Goal: Information Seeking & Learning: Learn about a topic

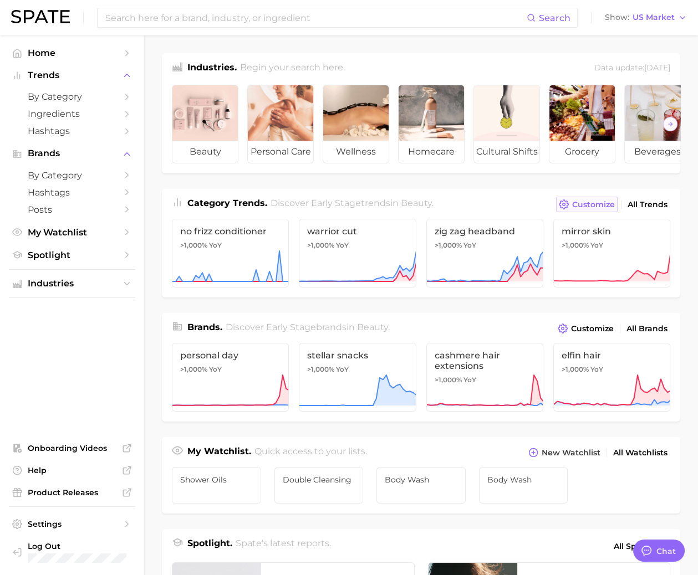
click at [583, 201] on span "Customize" at bounding box center [593, 204] width 43 height 9
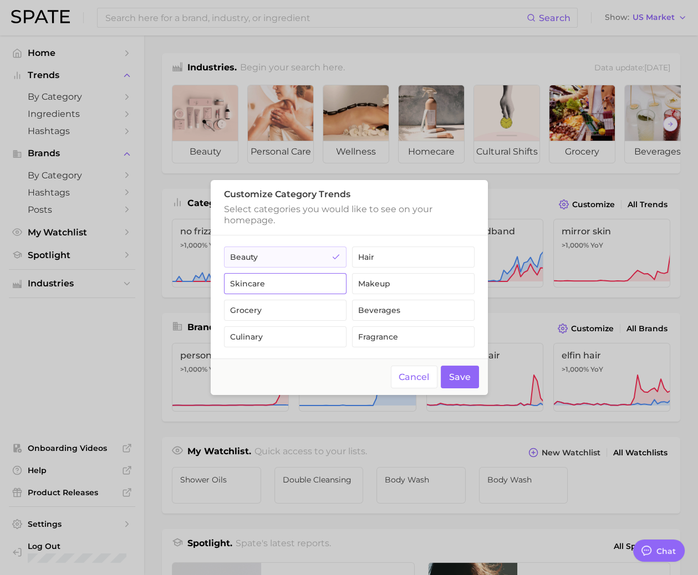
click at [326, 284] on button "skincare" at bounding box center [285, 283] width 122 height 21
click at [452, 375] on button "Save" at bounding box center [460, 377] width 38 height 23
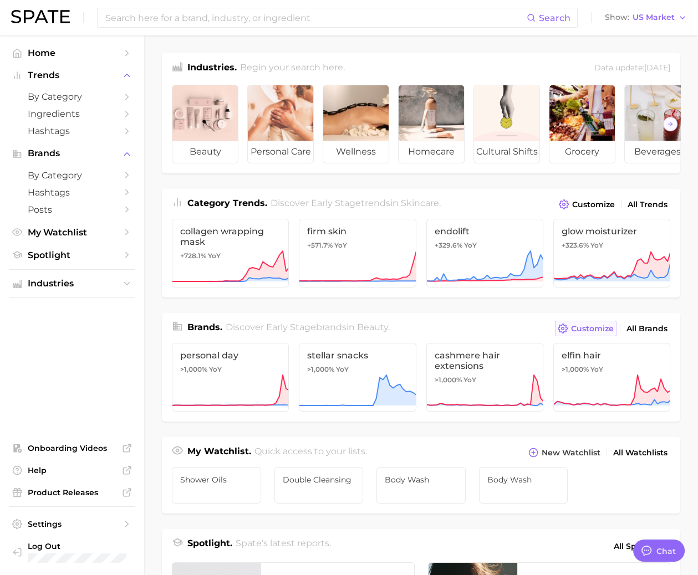
click at [615, 327] on button "Customize" at bounding box center [586, 329] width 62 height 16
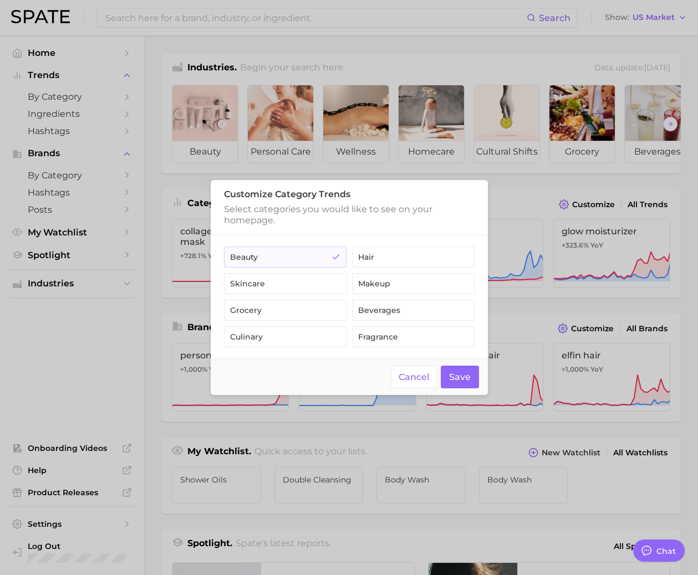
click at [315, 270] on fieldset "beauty hair skincare makeup grocery beverages culinary fragrance" at bounding box center [349, 297] width 250 height 101
click at [318, 285] on button "skincare" at bounding box center [285, 283] width 122 height 21
click at [459, 373] on button "Save" at bounding box center [460, 377] width 38 height 23
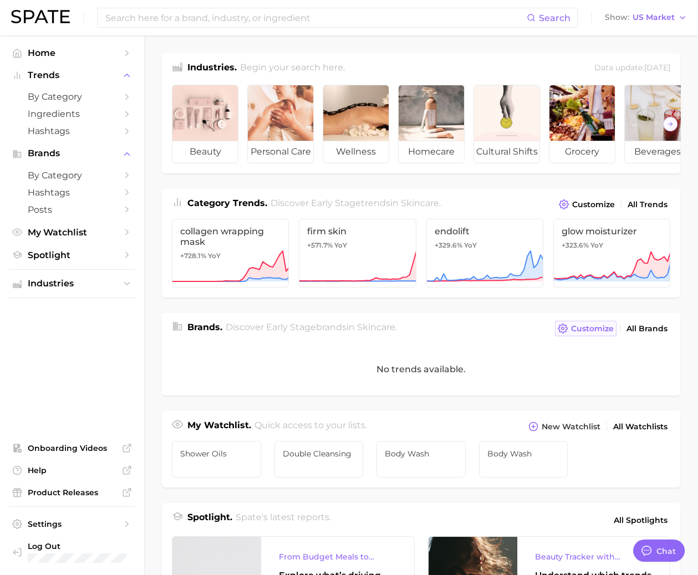
click at [578, 332] on button "Customize" at bounding box center [586, 329] width 62 height 16
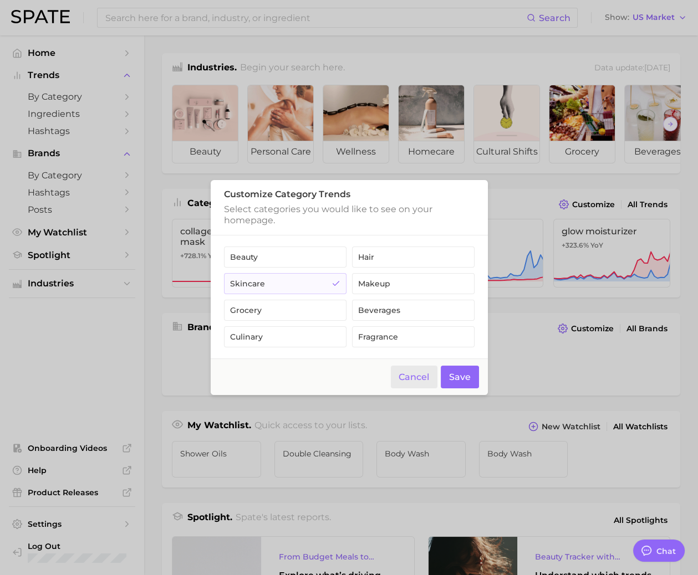
click at [421, 367] on button "Cancel" at bounding box center [414, 377] width 47 height 23
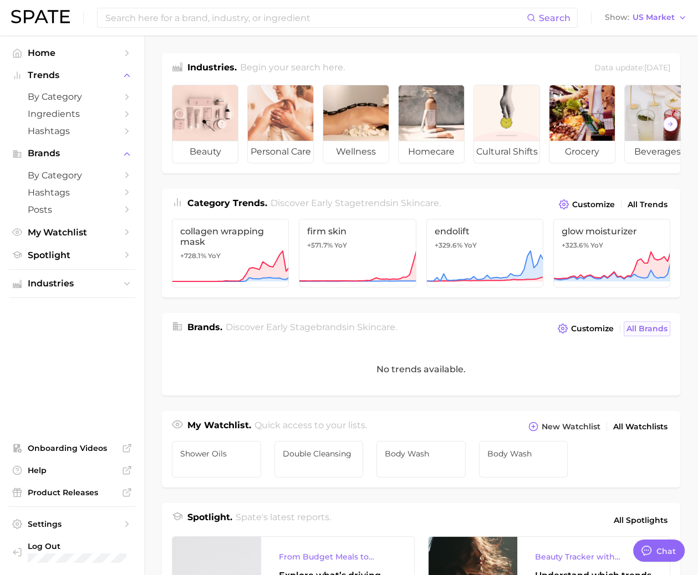
click at [638, 324] on span "All Brands" at bounding box center [646, 328] width 41 height 9
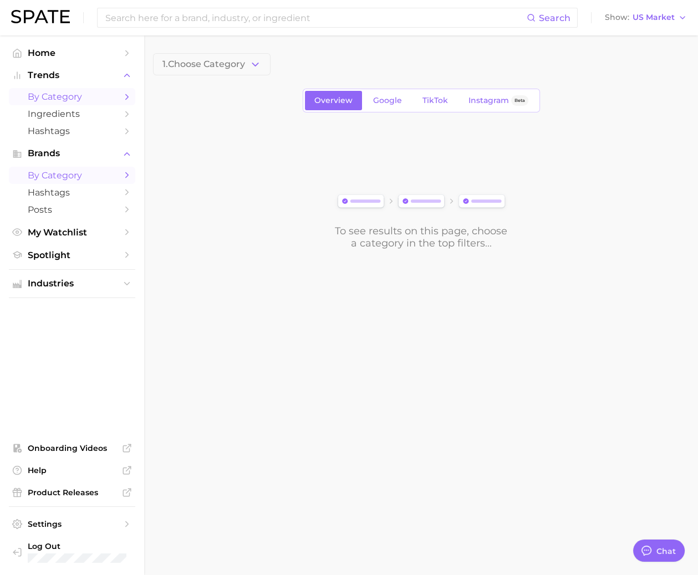
click at [104, 104] on link "by Category" at bounding box center [72, 96] width 126 height 17
click at [70, 226] on link "My Watchlist" at bounding box center [72, 232] width 126 height 17
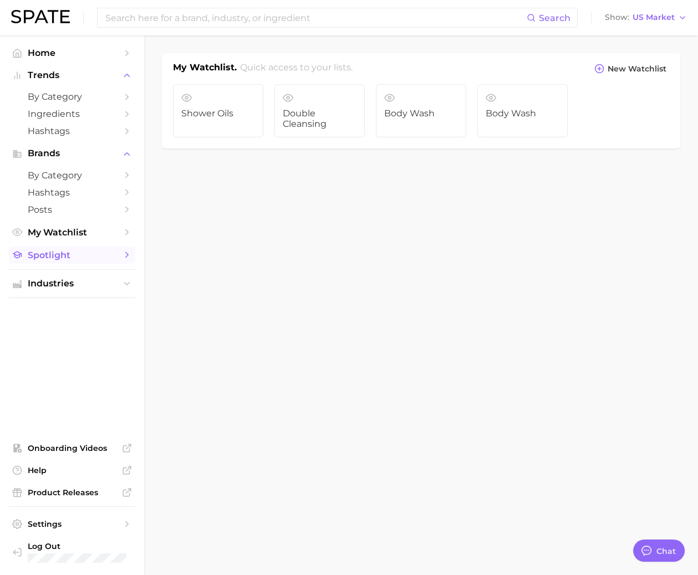
click at [75, 255] on span "Spotlight" at bounding box center [72, 255] width 89 height 11
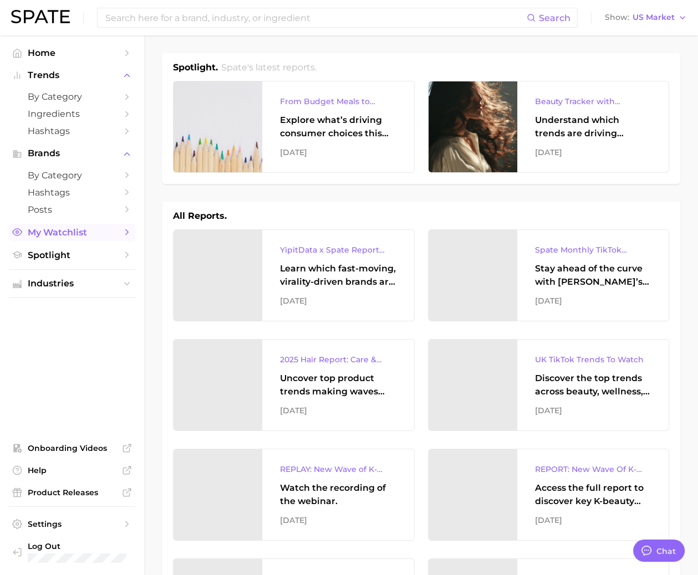
click at [76, 232] on span "My Watchlist" at bounding box center [72, 232] width 89 height 11
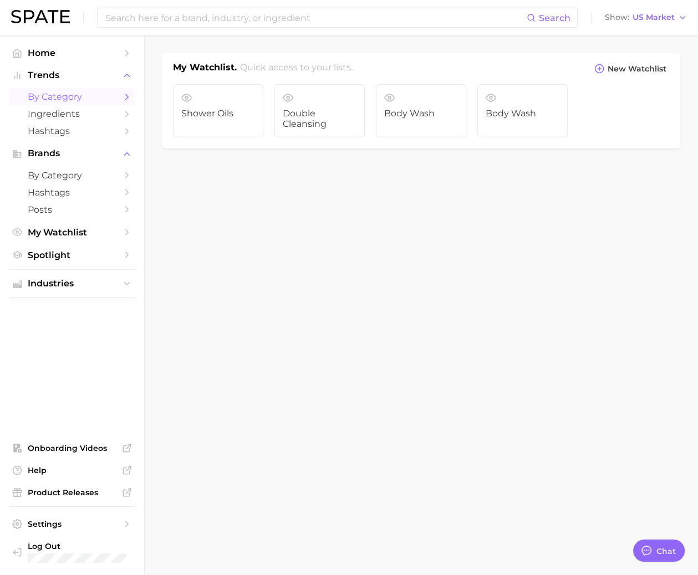
click at [109, 93] on span "by Category" at bounding box center [72, 96] width 89 height 11
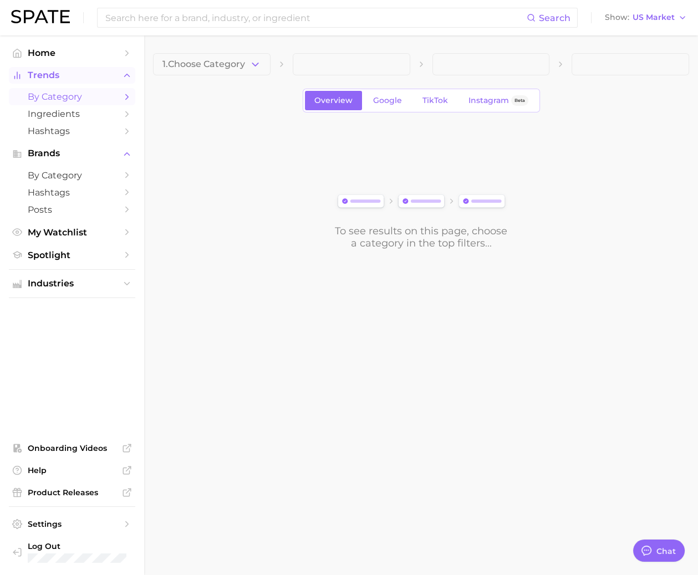
click at [91, 73] on span "Trends" at bounding box center [72, 75] width 89 height 10
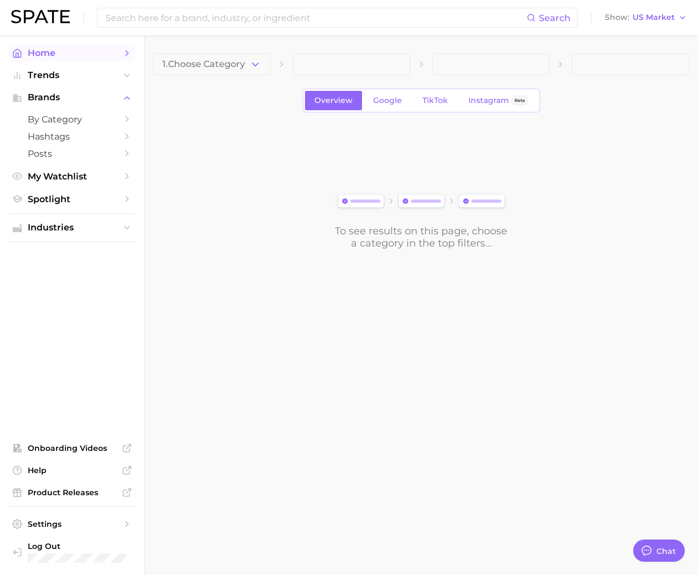
click at [94, 56] on span "Home" at bounding box center [72, 53] width 89 height 11
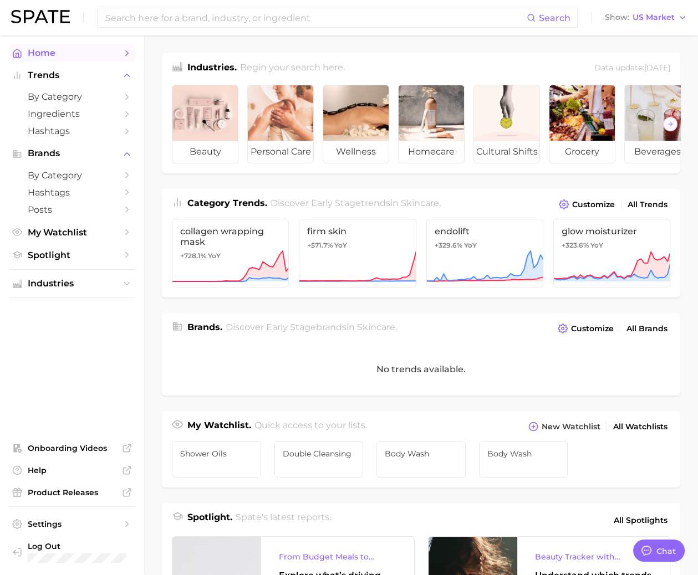
click at [94, 56] on span "Home" at bounding box center [72, 53] width 89 height 11
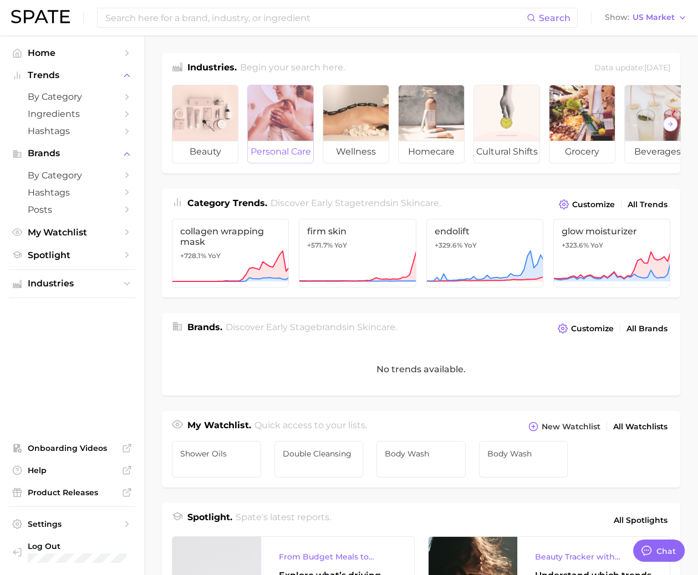
click at [280, 93] on div at bounding box center [280, 112] width 65 height 55
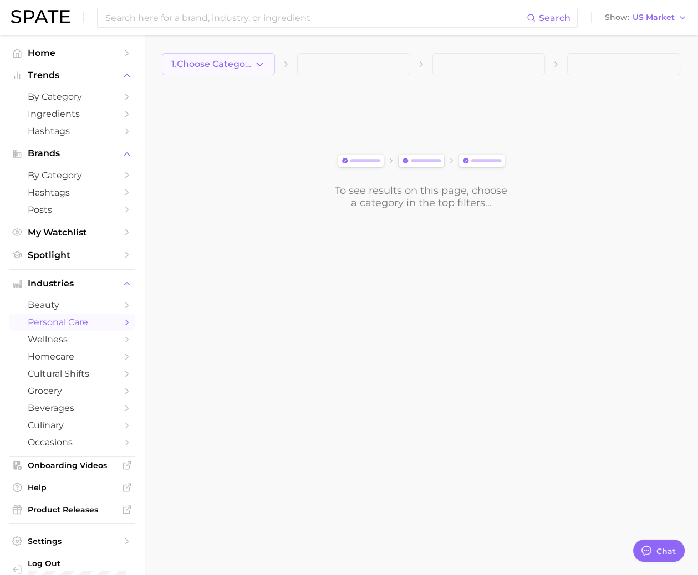
click at [248, 66] on span "1. Choose Category" at bounding box center [212, 64] width 83 height 10
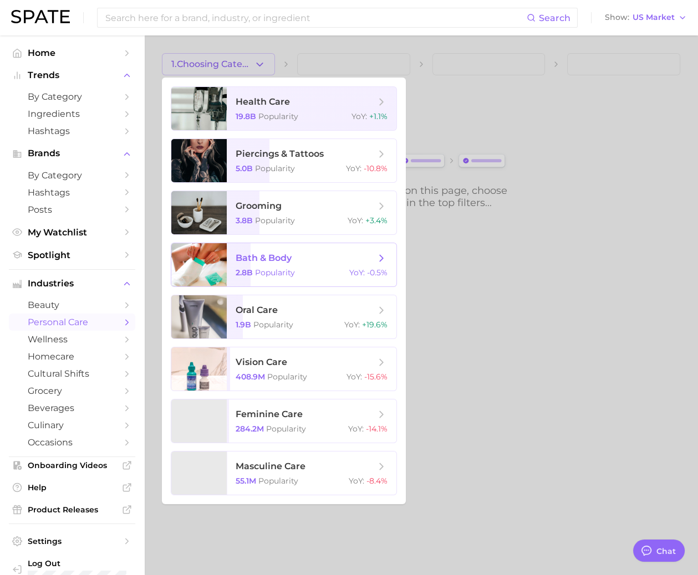
click at [300, 271] on div "2.8b Popularity YoY : -0.5%" at bounding box center [311, 273] width 152 height 10
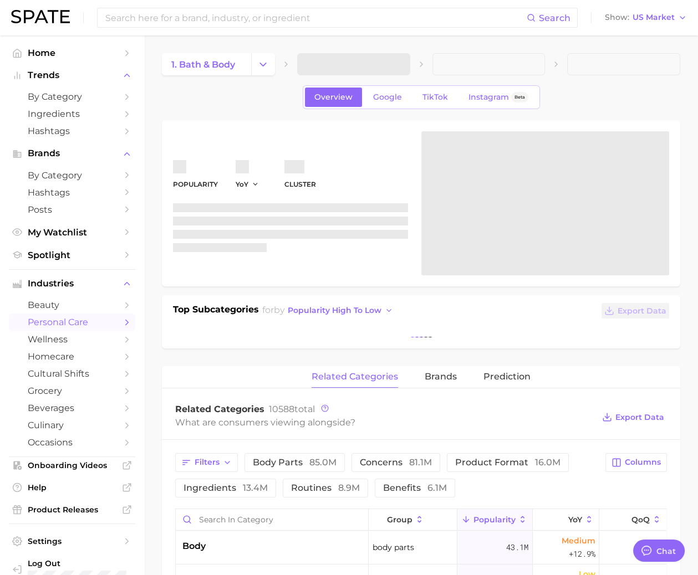
type textarea "x"
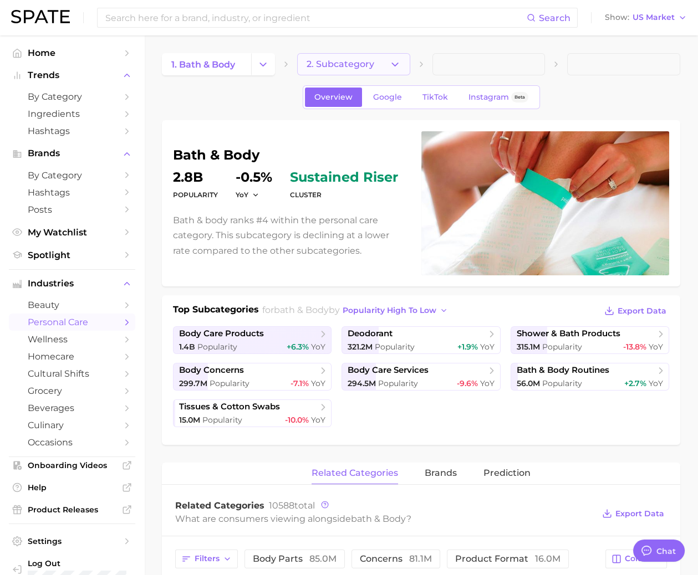
click at [381, 66] on button "2. Subcategory" at bounding box center [353, 64] width 113 height 22
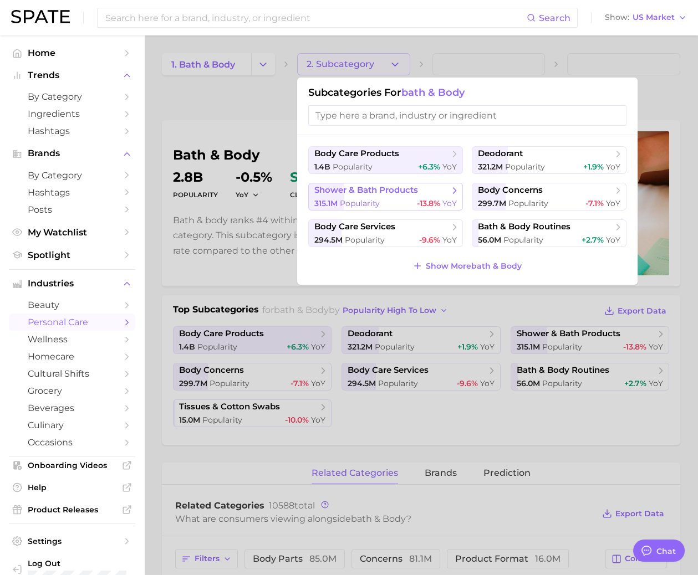
click at [391, 190] on span "shower & bath products" at bounding box center [366, 190] width 104 height 11
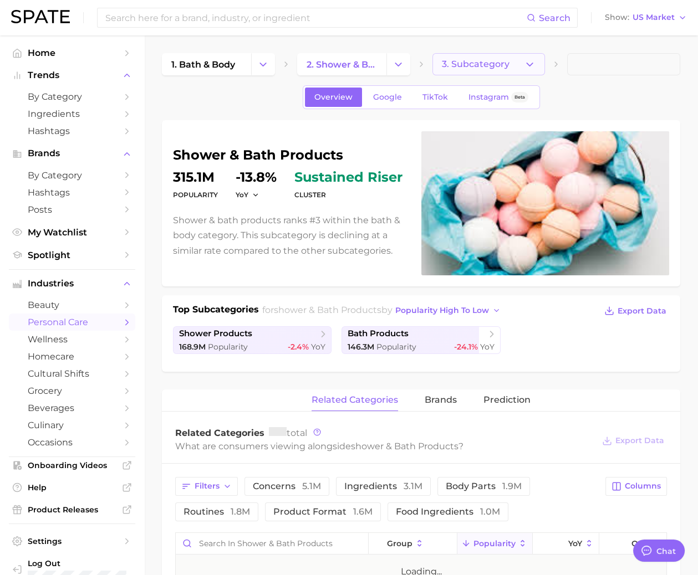
click at [498, 74] on button "3. Subcategory" at bounding box center [488, 64] width 113 height 22
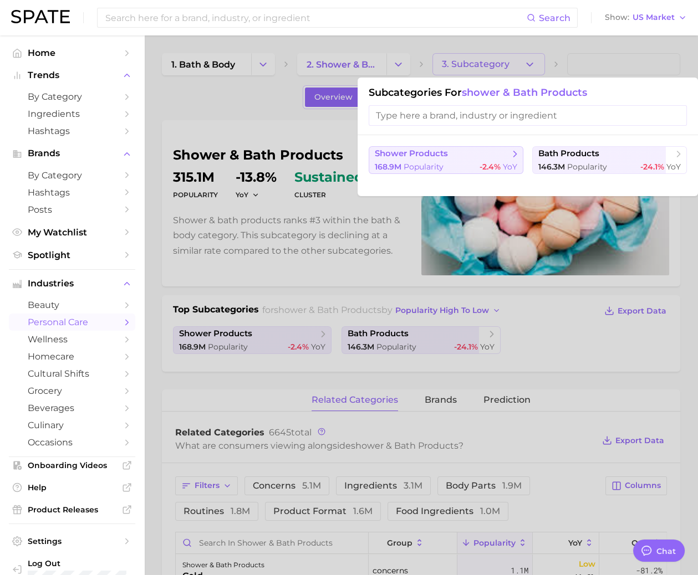
click at [482, 158] on button "shower products 168.9m Popularity -2.4% YoY" at bounding box center [445, 160] width 155 height 28
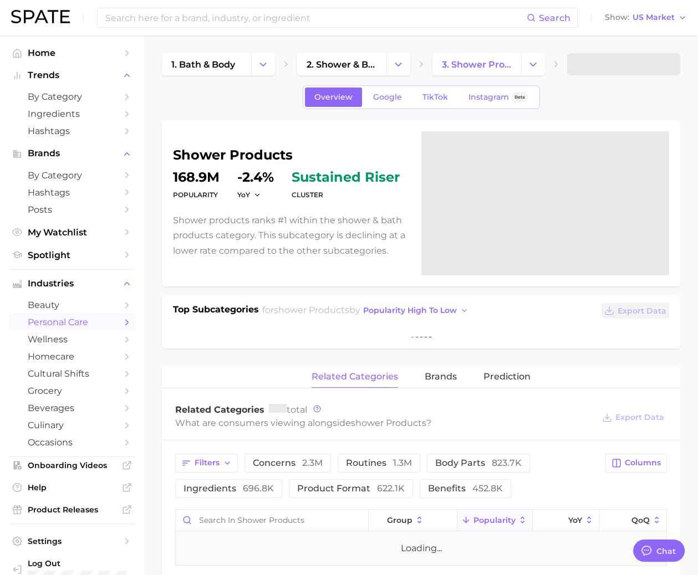
click at [606, 63] on span at bounding box center [623, 64] width 113 height 22
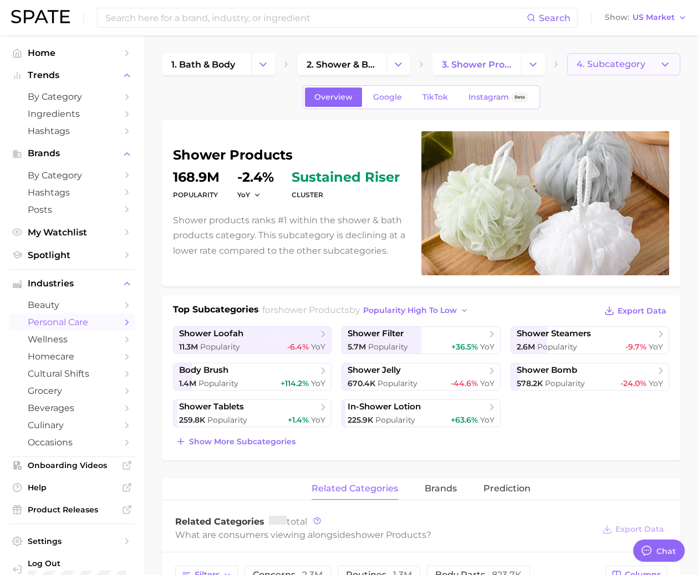
click at [591, 68] on span "4. Subcategory" at bounding box center [610, 64] width 69 height 10
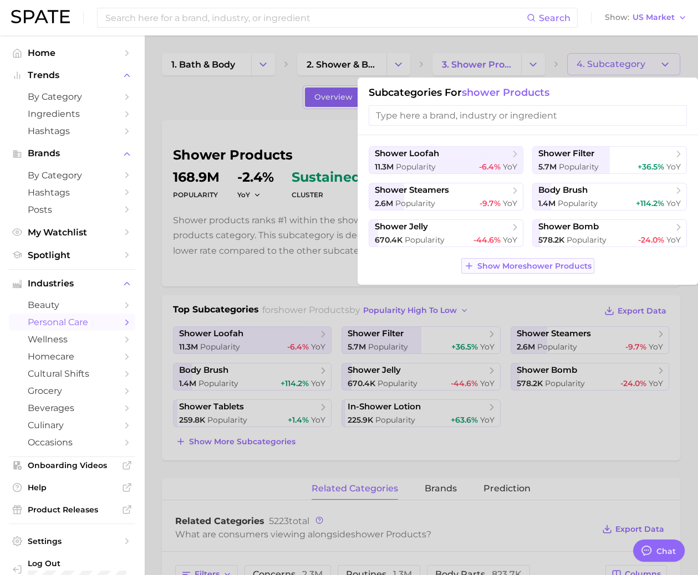
click at [469, 267] on icon at bounding box center [469, 266] width 10 height 10
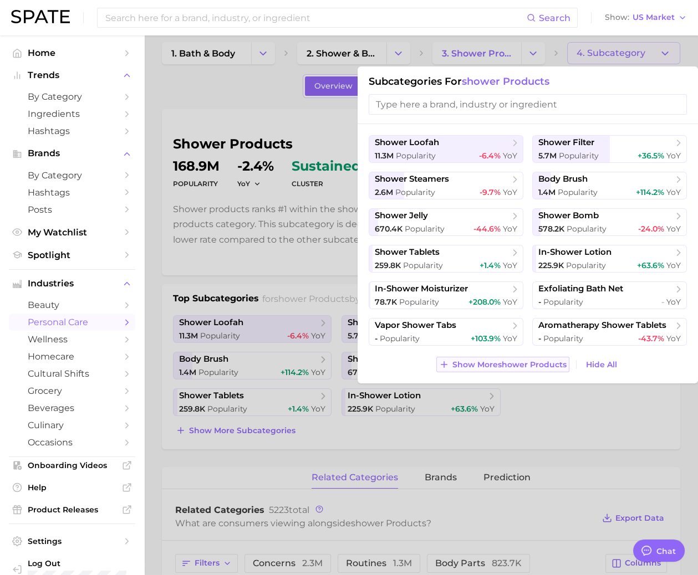
scroll to position [14, 0]
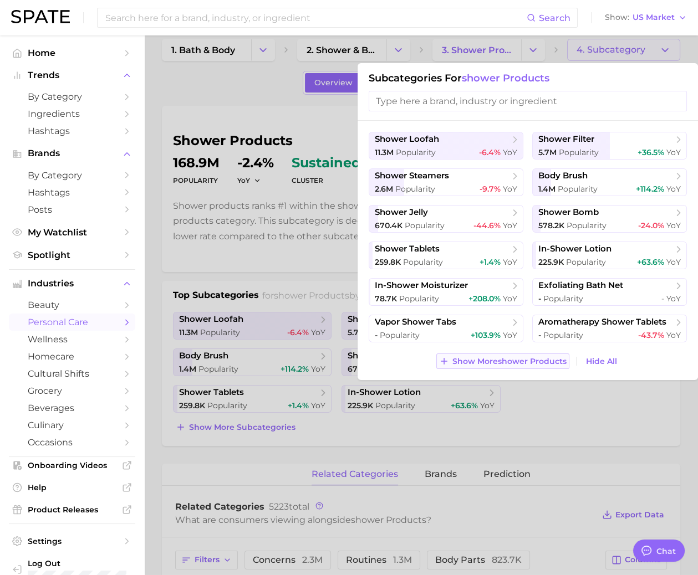
click at [458, 361] on span "Show More shower products" at bounding box center [509, 361] width 114 height 9
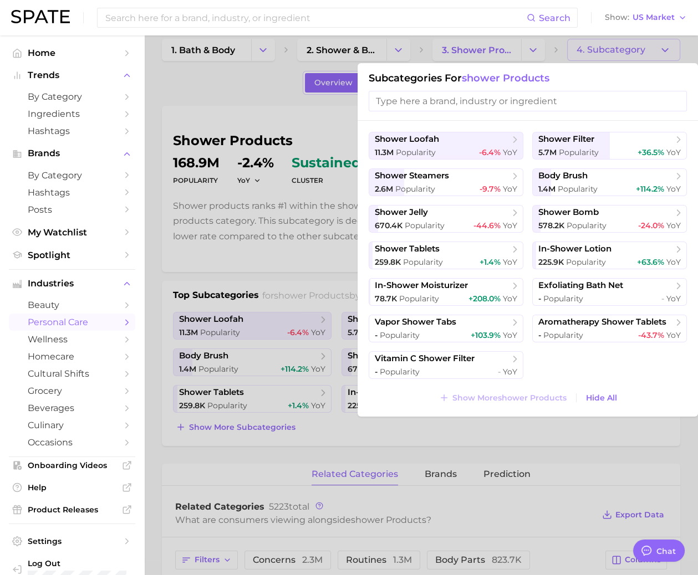
click at [492, 46] on div at bounding box center [349, 287] width 698 height 575
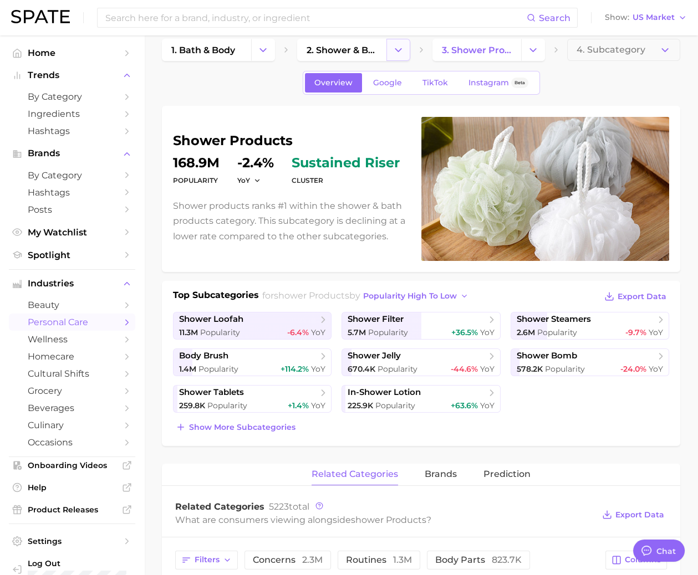
click at [395, 50] on icon "Change Category" at bounding box center [398, 50] width 12 height 12
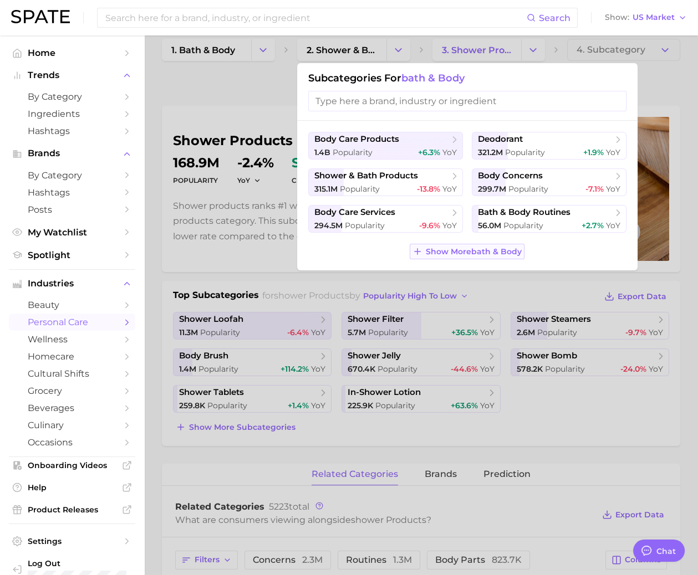
click at [433, 247] on span "Show More bath & body" at bounding box center [474, 251] width 96 height 9
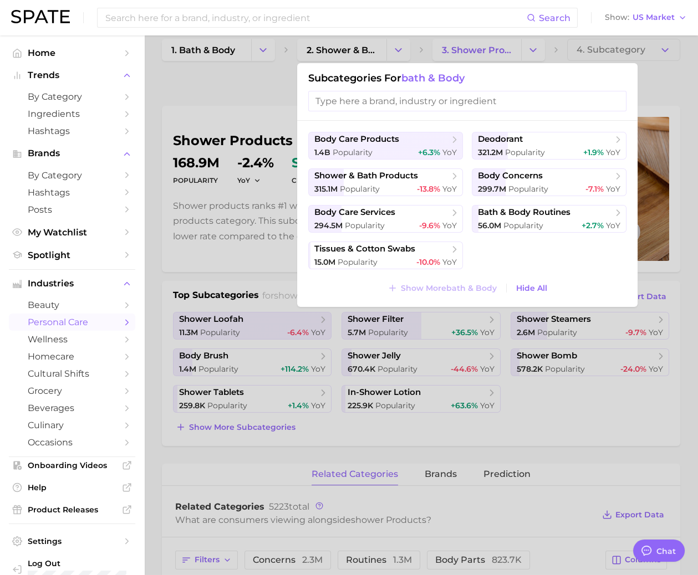
click at [389, 52] on div at bounding box center [349, 287] width 698 height 575
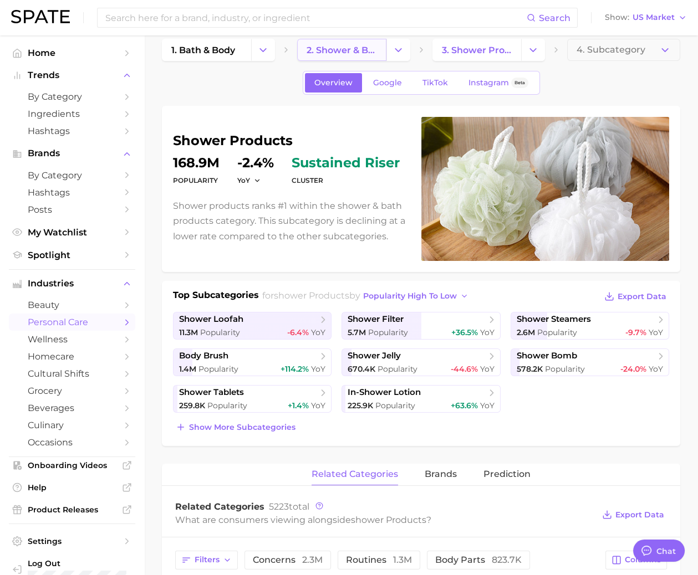
click at [374, 50] on span "2. shower & bath products" at bounding box center [341, 50] width 70 height 11
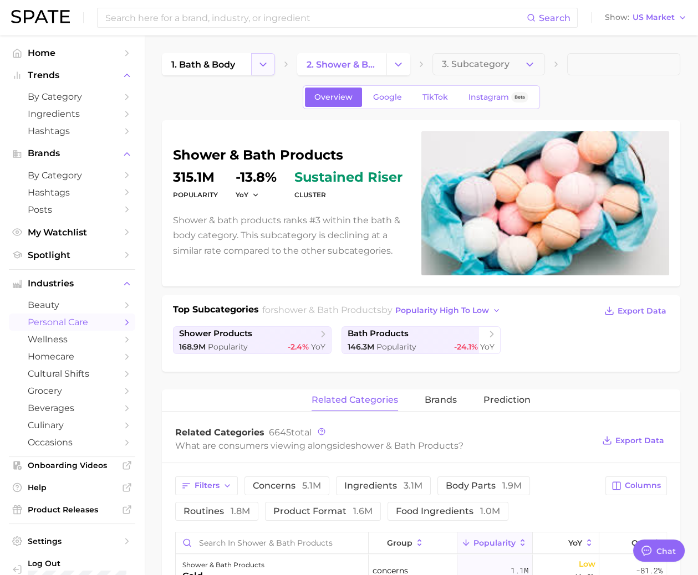
click at [268, 67] on icon "Change Category" at bounding box center [263, 65] width 12 height 12
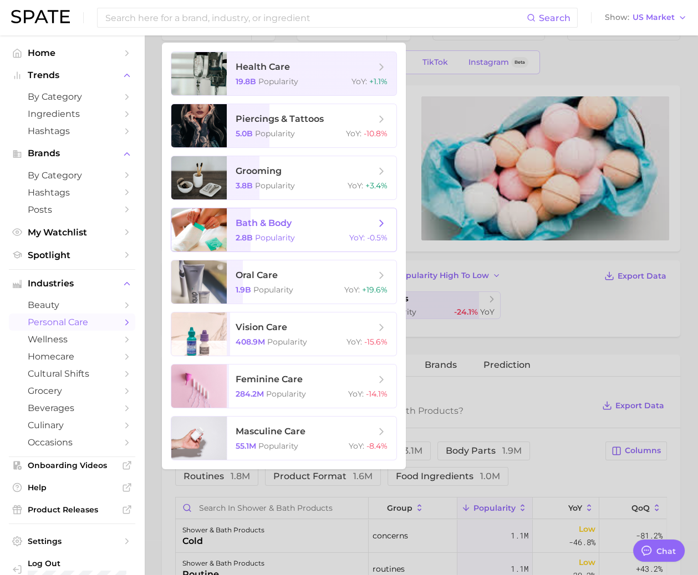
scroll to position [51, 0]
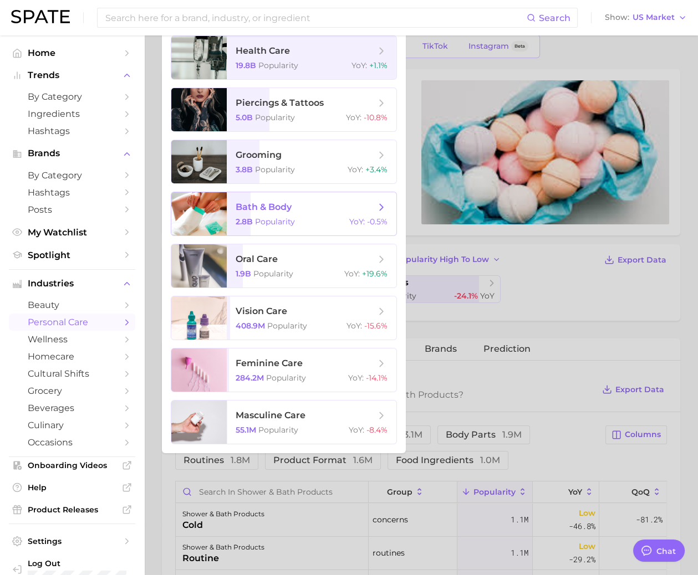
click at [287, 198] on span "bath & body 2.8b Popularity YoY : -0.5%" at bounding box center [312, 213] width 170 height 43
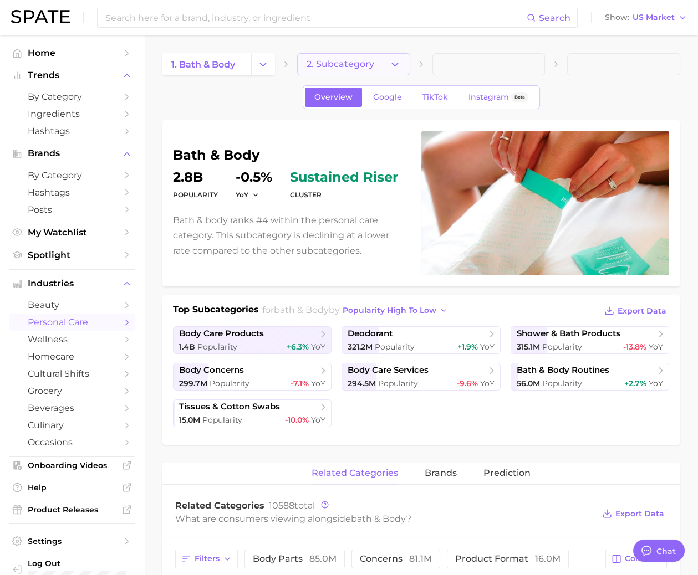
click at [395, 60] on icon "button" at bounding box center [395, 65] width 12 height 12
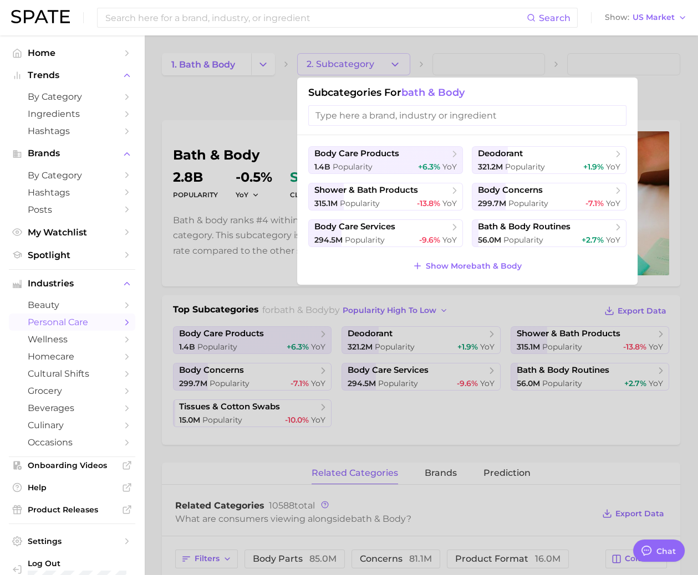
click at [375, 114] on input "search" at bounding box center [467, 115] width 318 height 21
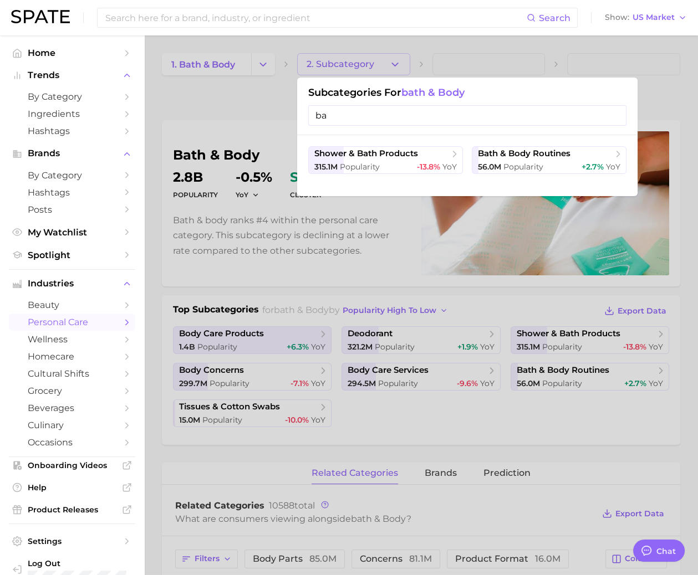
type input "bar"
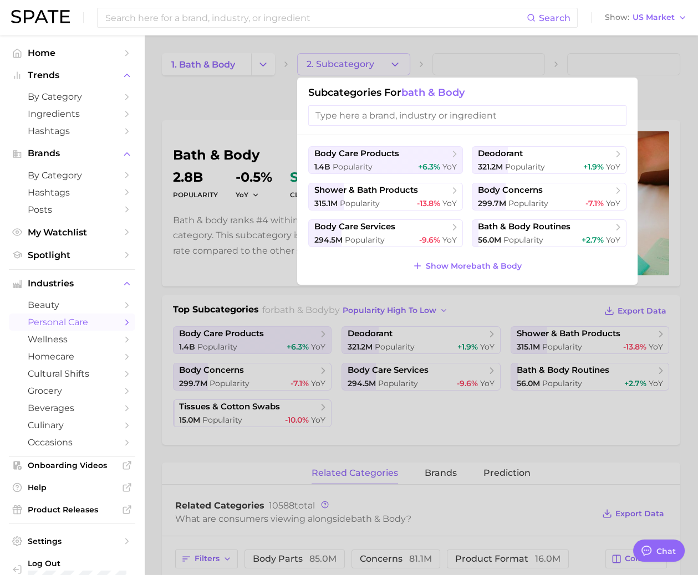
click at [291, 115] on div at bounding box center [349, 287] width 698 height 575
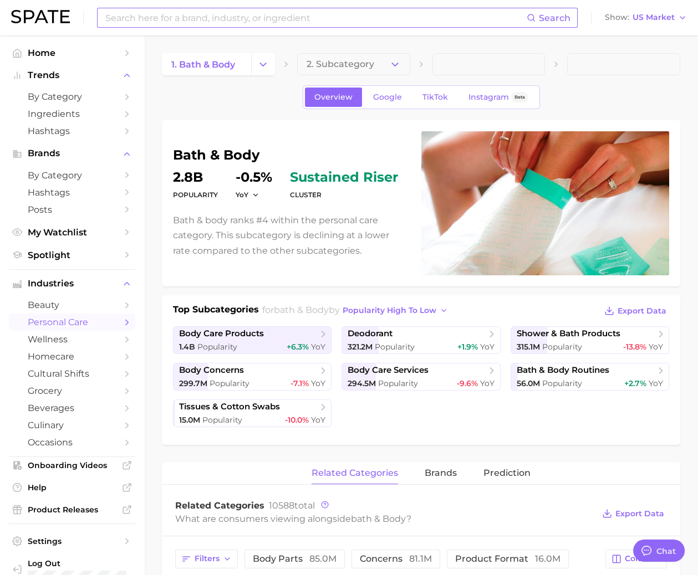
click at [337, 11] on input at bounding box center [315, 17] width 422 height 19
type input "bar soap"
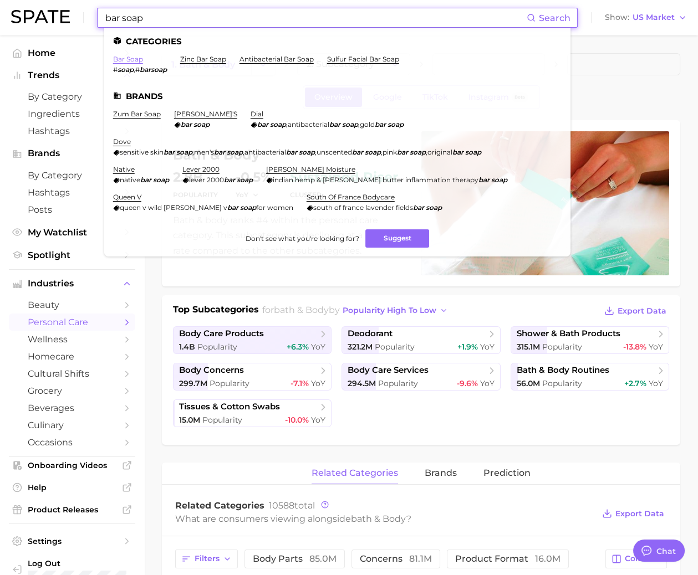
click at [132, 58] on link "bar soap" at bounding box center [128, 59] width 30 height 8
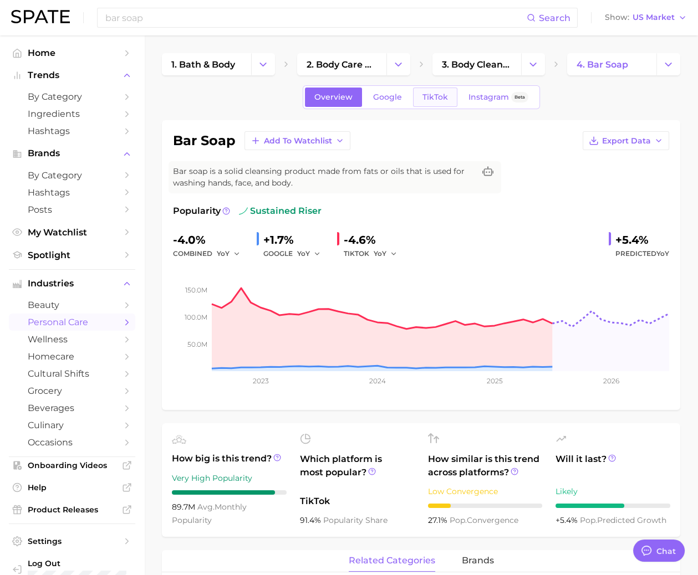
click at [413, 92] on link "TikTok" at bounding box center [435, 97] width 44 height 19
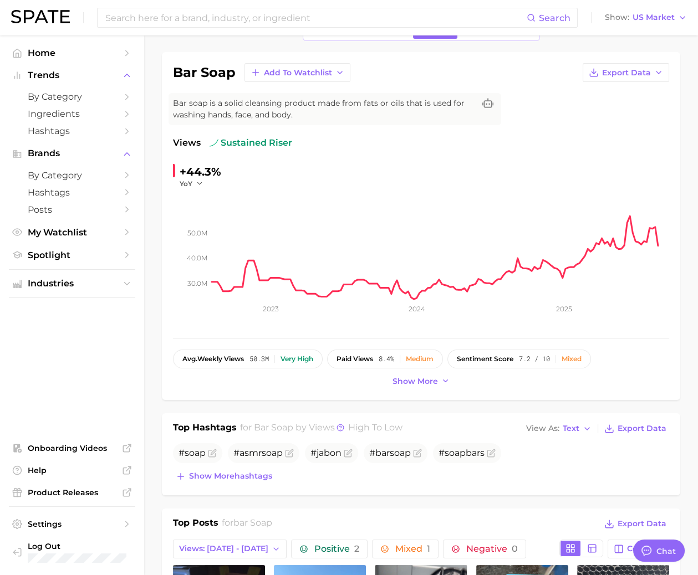
scroll to position [24, 0]
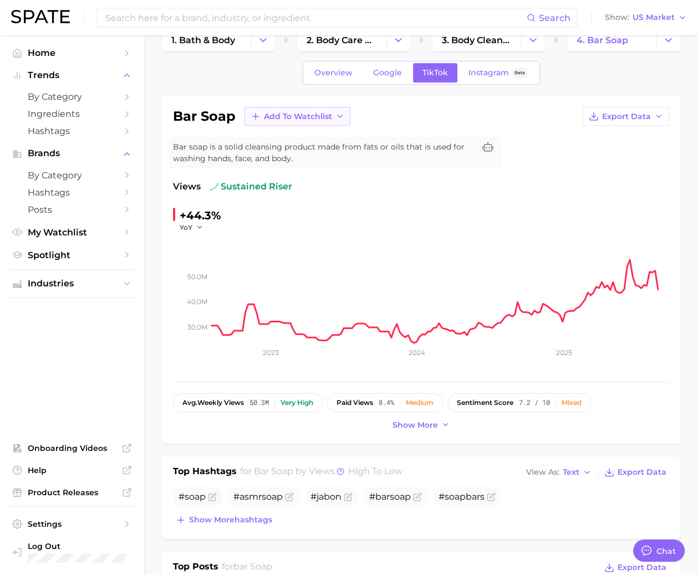
click at [322, 119] on span "Add to Watchlist" at bounding box center [298, 116] width 68 height 9
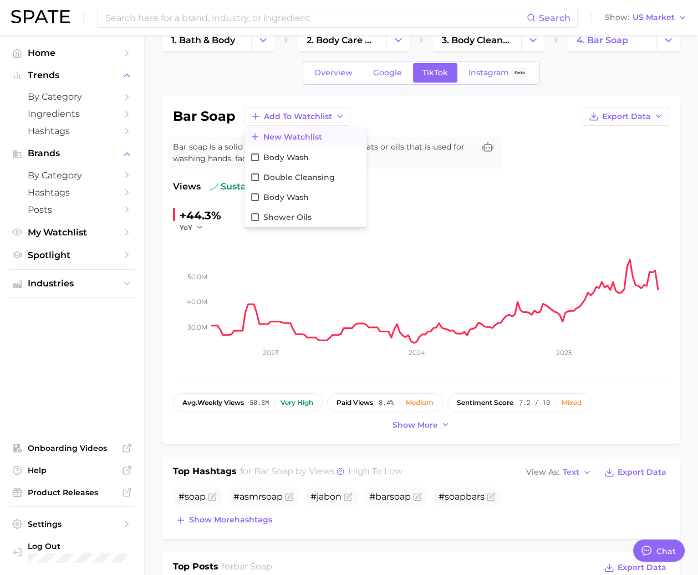
click at [299, 137] on span "New Watchlist" at bounding box center [292, 136] width 59 height 9
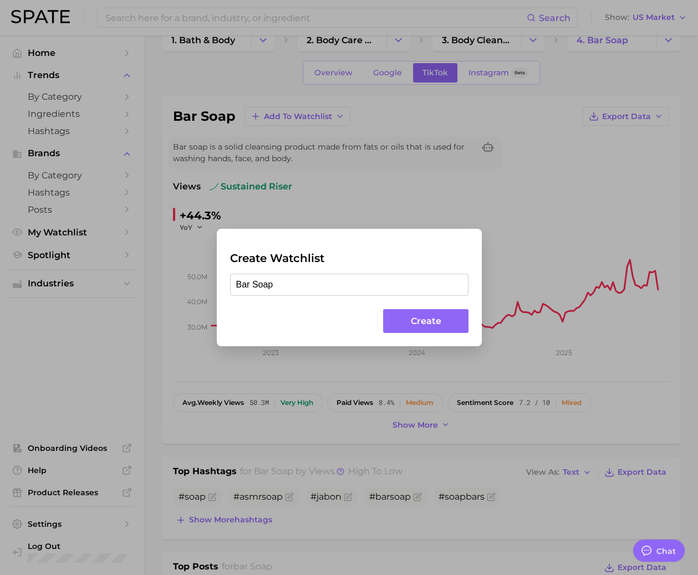
type input "Bar Soap"
click at [394, 314] on button "Create" at bounding box center [425, 321] width 85 height 24
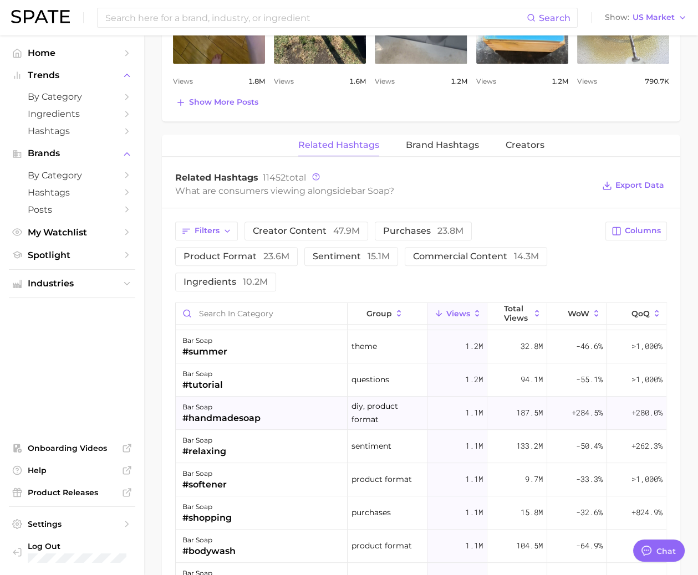
scroll to position [1133, 0]
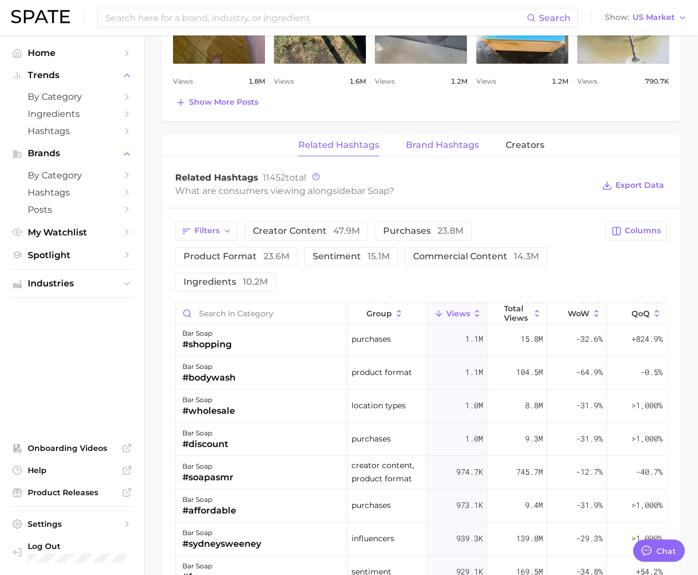
click at [417, 147] on button "Brand Hashtags" at bounding box center [442, 146] width 73 height 22
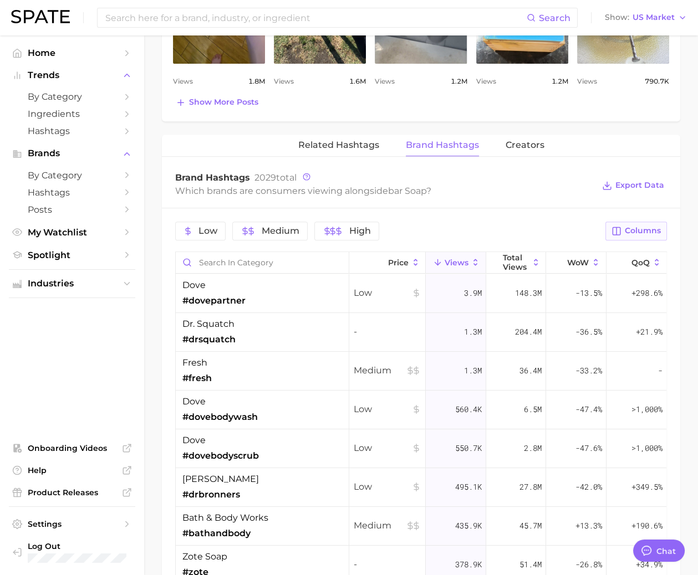
click at [627, 227] on span "Columns" at bounding box center [642, 230] width 36 height 9
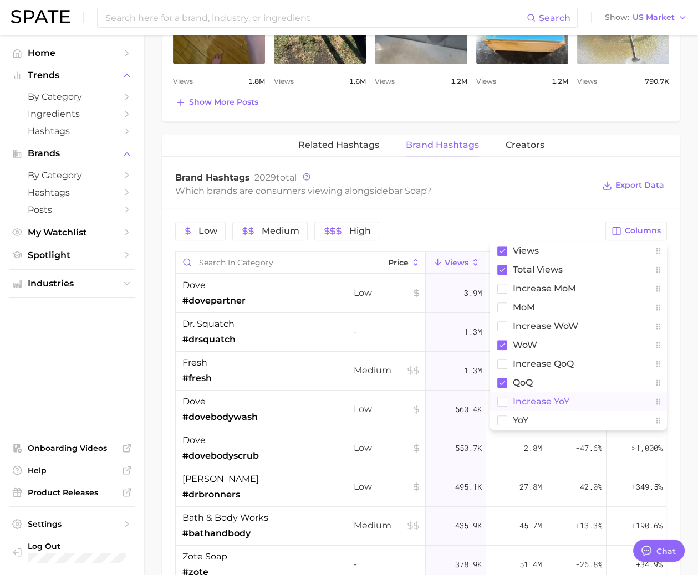
click at [511, 392] on button "increase YoY" at bounding box center [577, 401] width 177 height 19
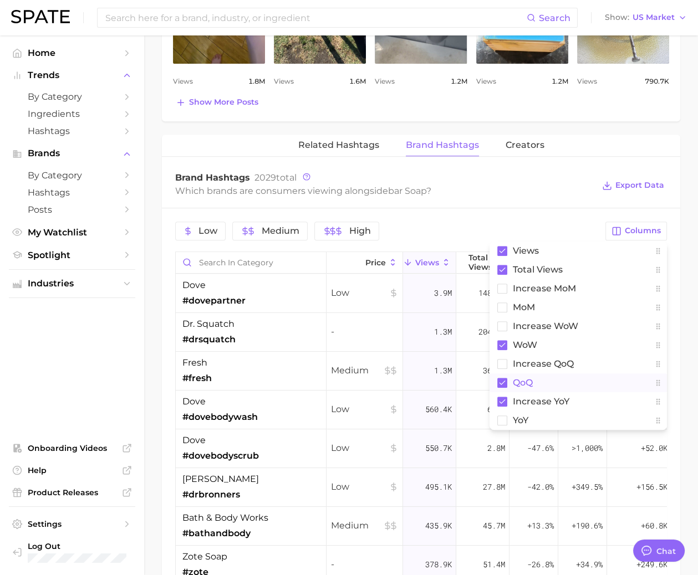
click at [521, 381] on span "QoQ" at bounding box center [523, 382] width 20 height 9
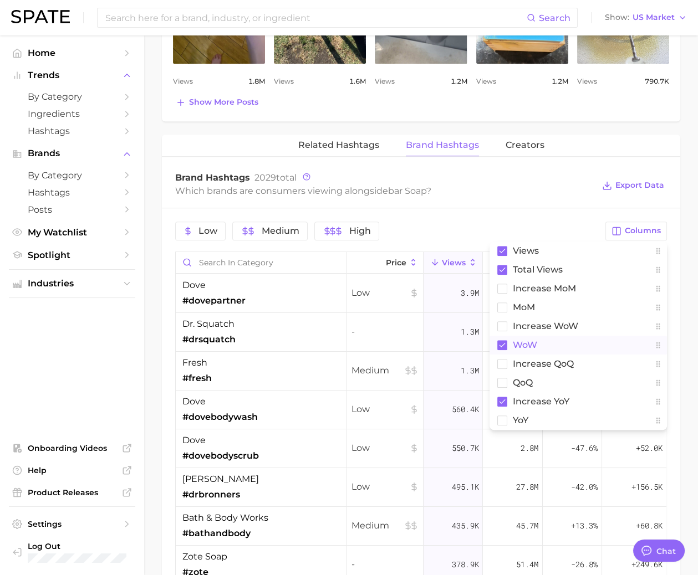
click at [525, 340] on span "WoW" at bounding box center [525, 344] width 24 height 9
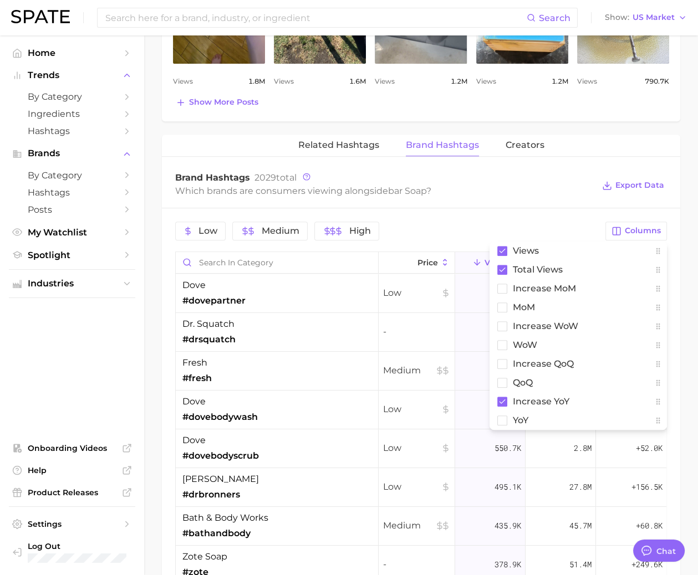
click at [555, 222] on div "Low Medium High" at bounding box center [386, 231] width 423 height 19
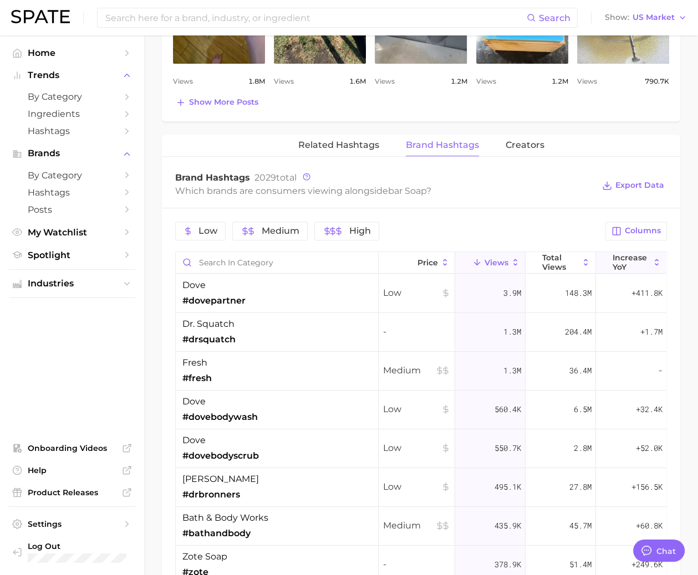
click at [629, 266] on button "increase YoY" at bounding box center [631, 263] width 70 height 22
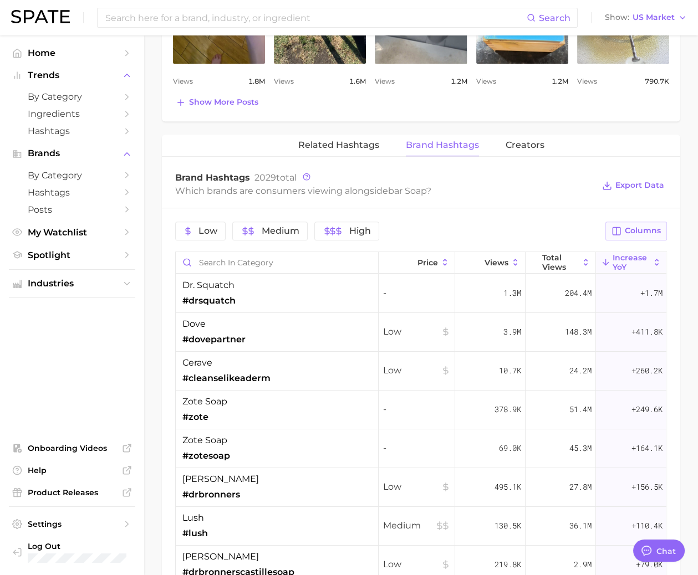
click at [642, 226] on span "Columns" at bounding box center [642, 230] width 36 height 9
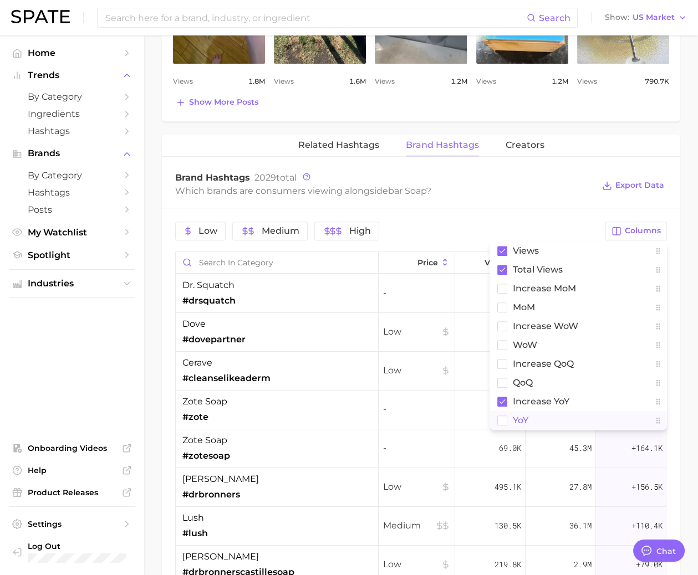
click at [500, 416] on rect at bounding box center [502, 420] width 9 height 9
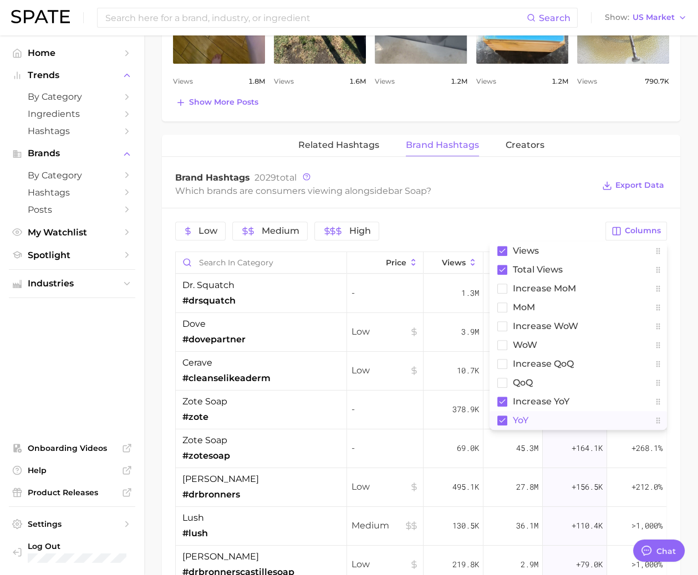
click at [559, 214] on div "Low Medium High Columns Views Total Views increase MoM MoM Increase WoW WoW inc…" at bounding box center [421, 524] width 518 height 632
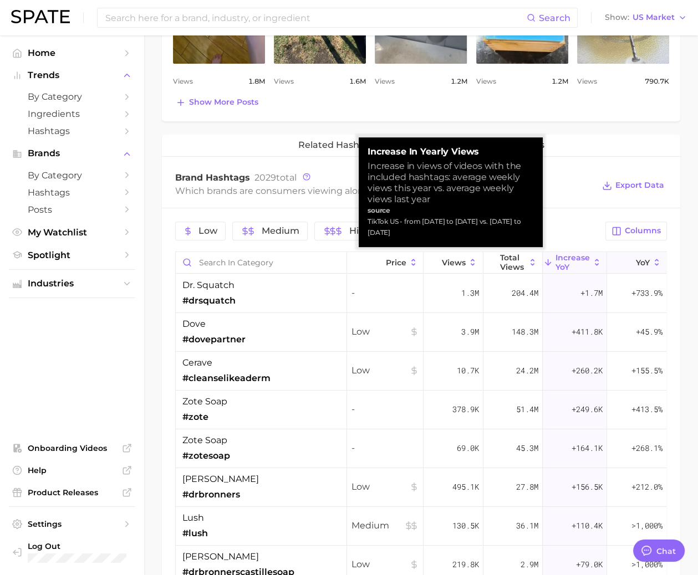
click at [634, 252] on button "YoY" at bounding box center [636, 263] width 59 height 22
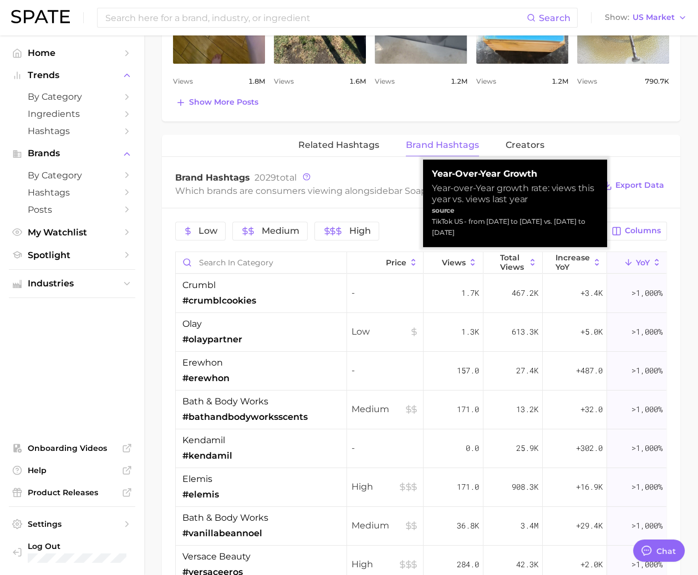
click at [629, 263] on polyline at bounding box center [629, 264] width 6 height 3
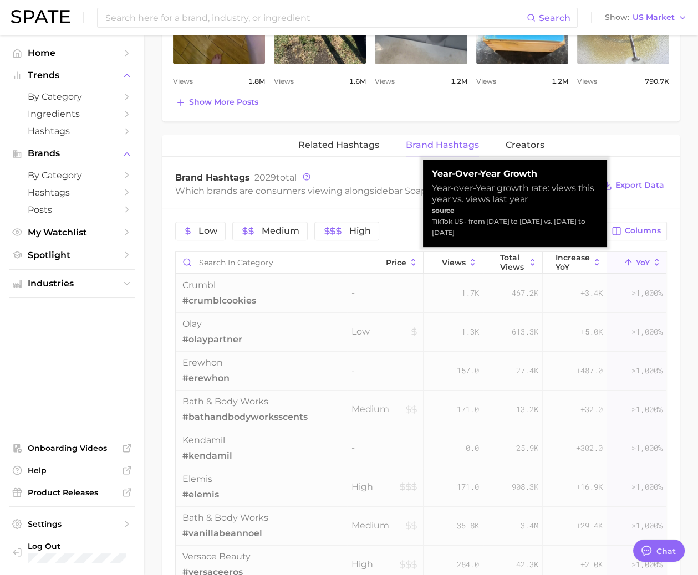
click at [629, 259] on icon at bounding box center [628, 263] width 10 height 10
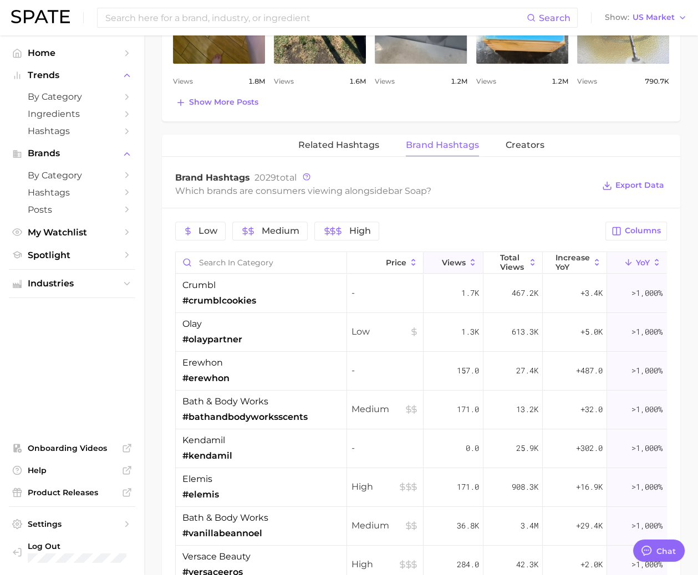
click at [458, 261] on span "Views" at bounding box center [454, 262] width 24 height 9
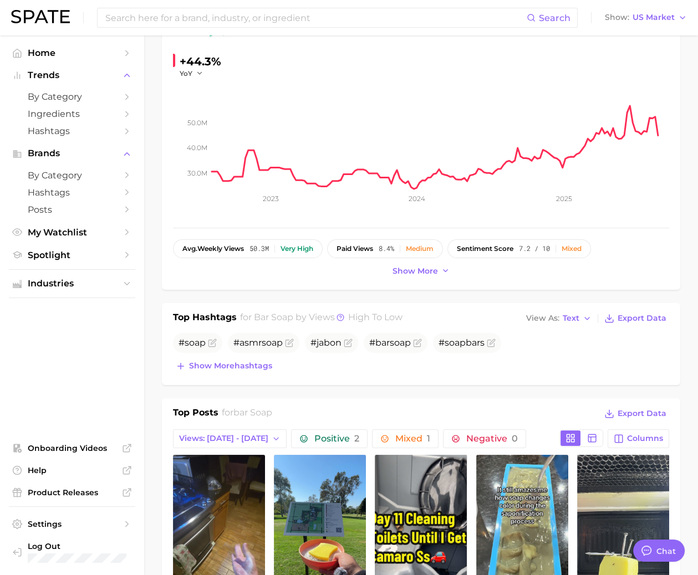
scroll to position [0, 0]
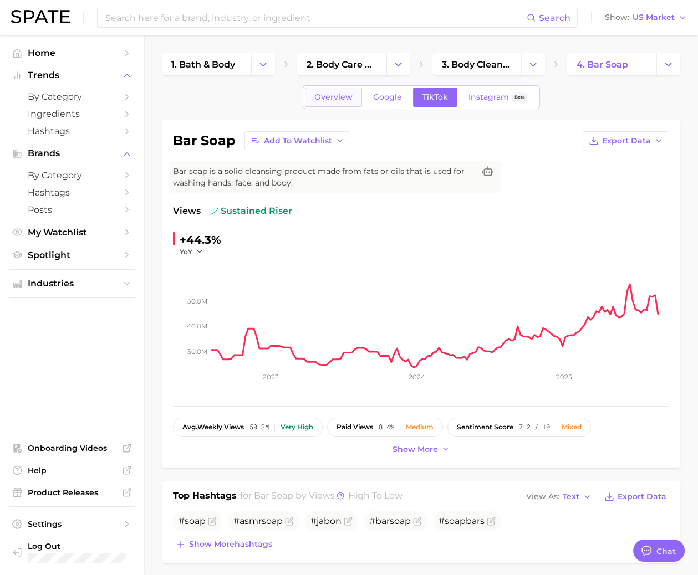
click at [325, 99] on span "Overview" at bounding box center [333, 97] width 38 height 9
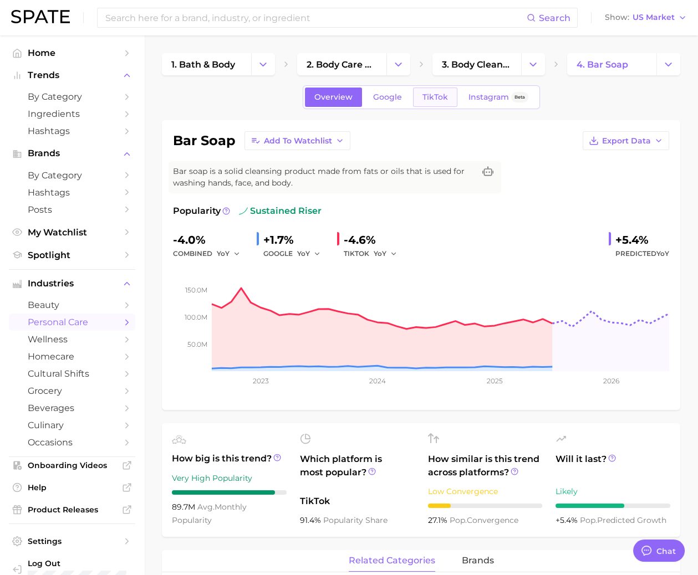
click at [445, 103] on link "TikTok" at bounding box center [435, 97] width 44 height 19
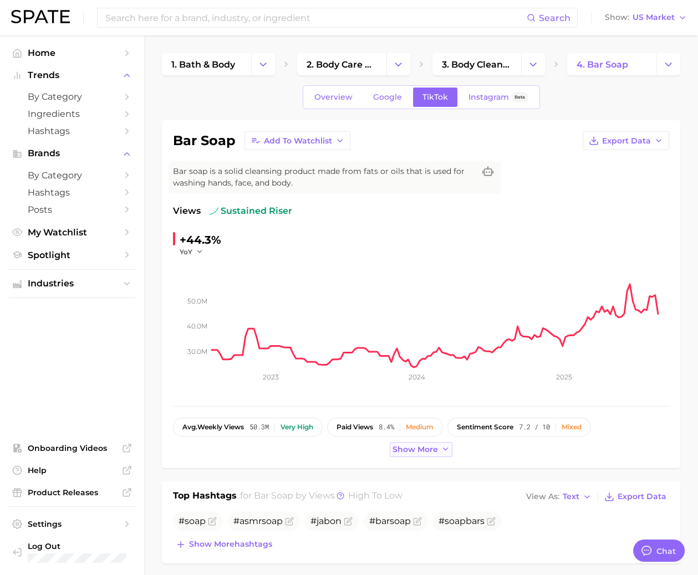
click at [410, 445] on span "Show more" at bounding box center [414, 449] width 45 height 9
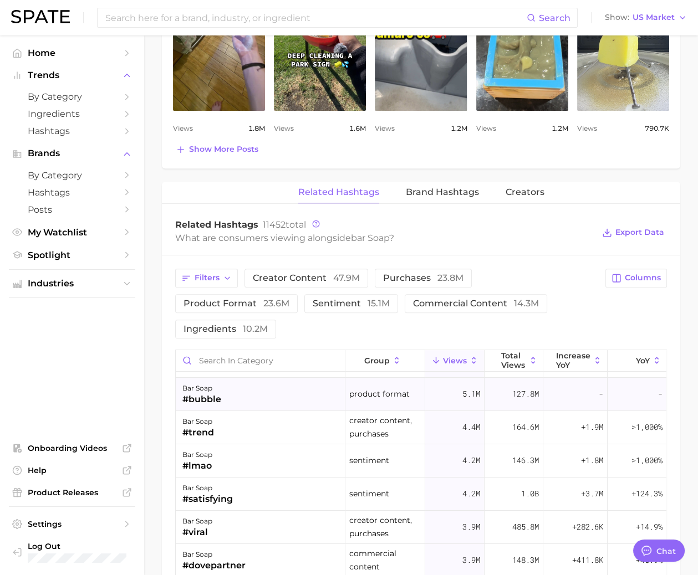
scroll to position [93, 0]
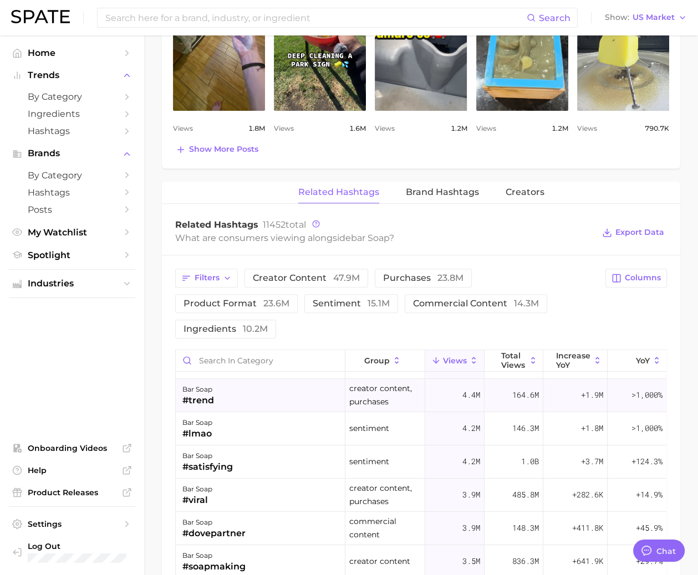
click at [319, 379] on div "bar soap #trend" at bounding box center [261, 395] width 170 height 33
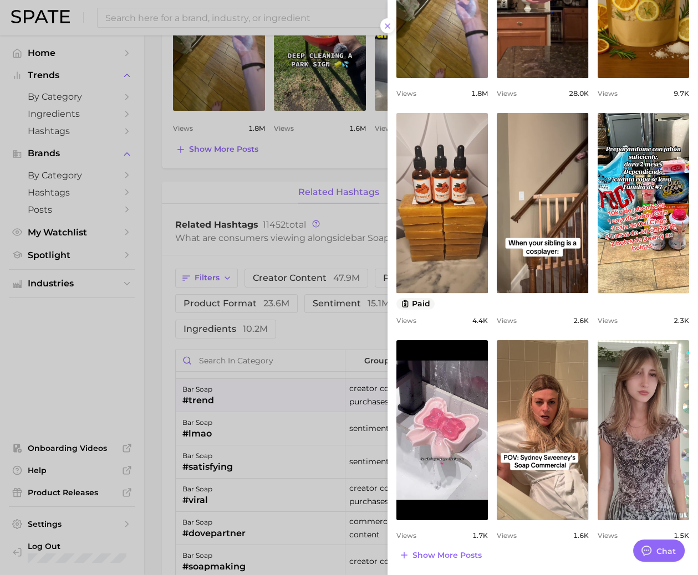
scroll to position [0, 0]
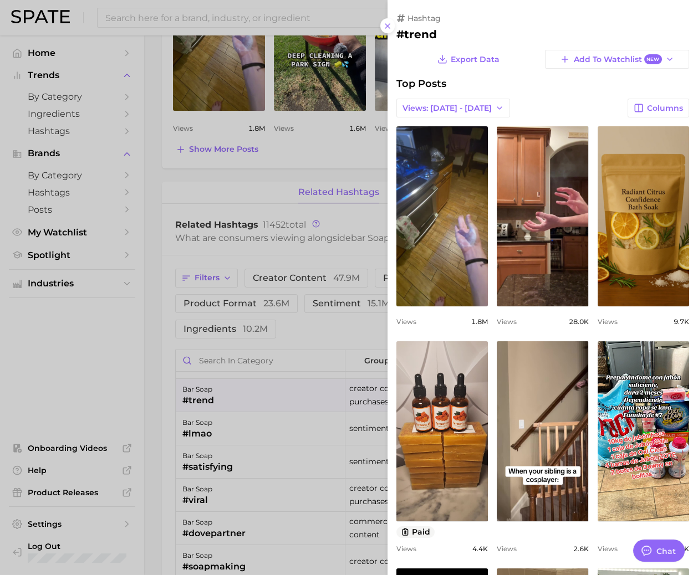
click at [351, 359] on div at bounding box center [349, 287] width 698 height 575
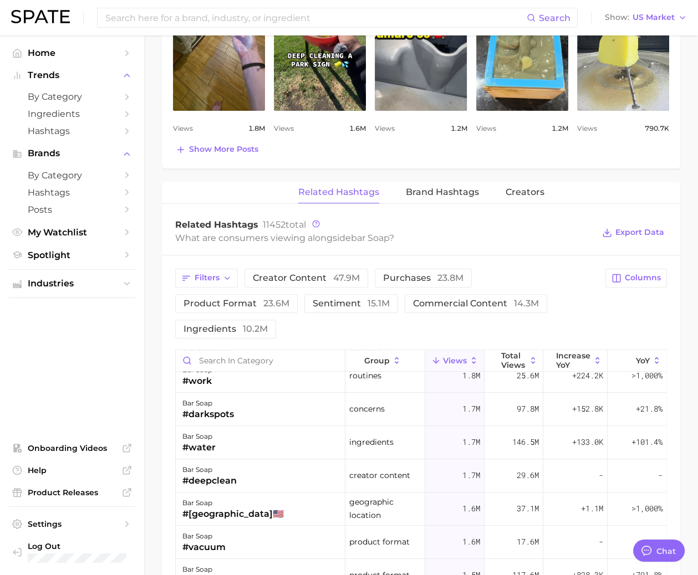
click at [292, 493] on div "bar soap #usa🇺🇸" at bounding box center [261, 509] width 170 height 33
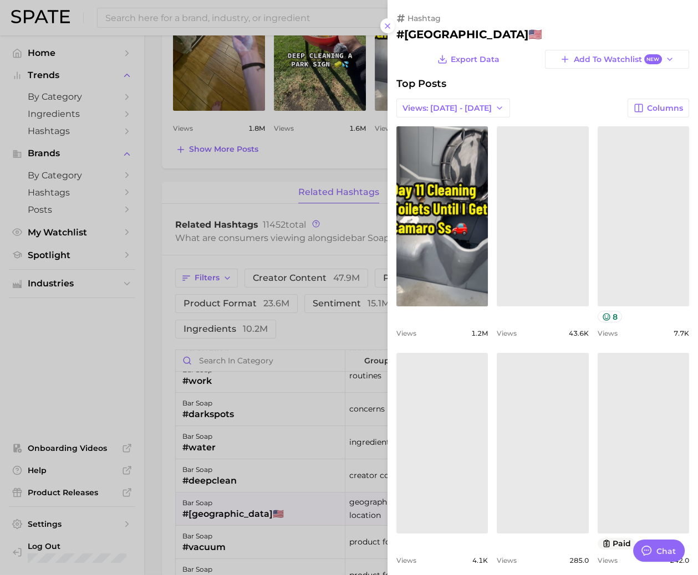
click at [290, 368] on div at bounding box center [349, 287] width 698 height 575
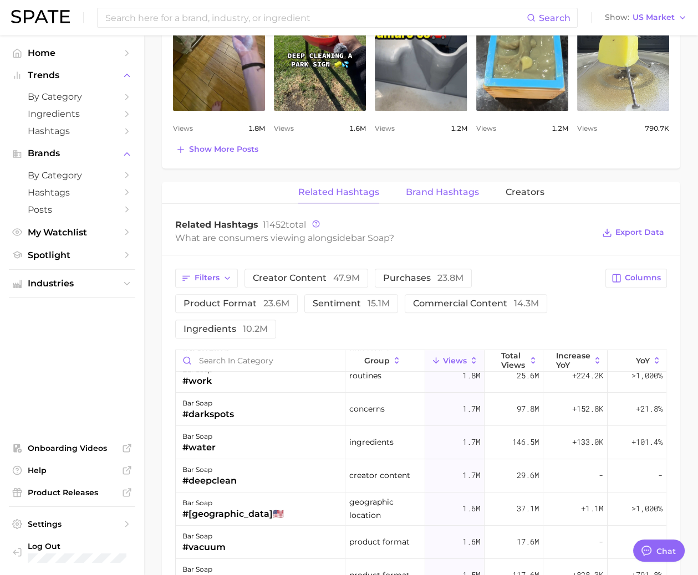
click at [421, 188] on span "Brand Hashtags" at bounding box center [442, 192] width 73 height 10
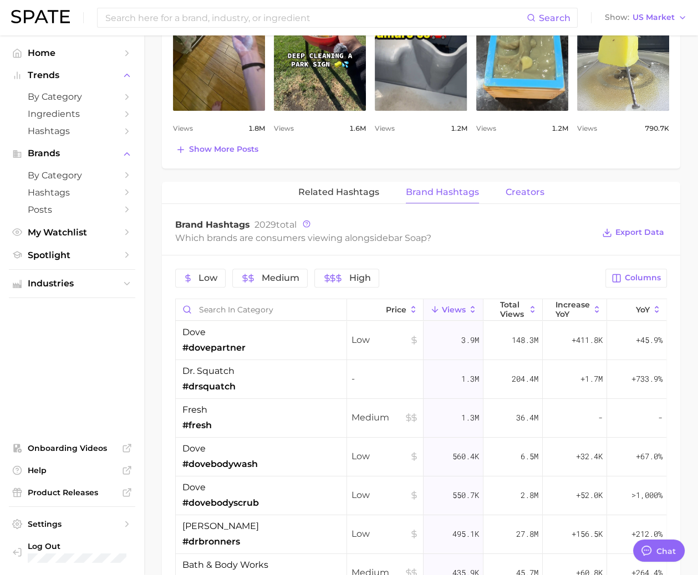
click at [525, 190] on span "Creators" at bounding box center [524, 192] width 39 height 10
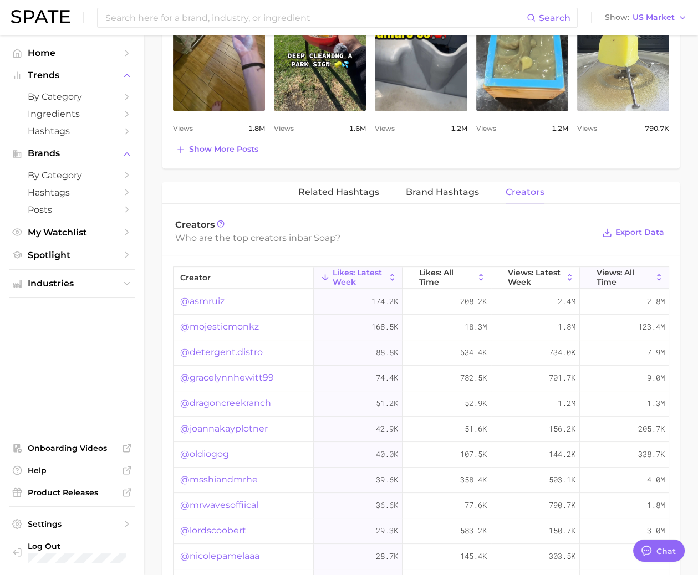
click at [611, 268] on span "Views: All Time" at bounding box center [623, 277] width 55 height 18
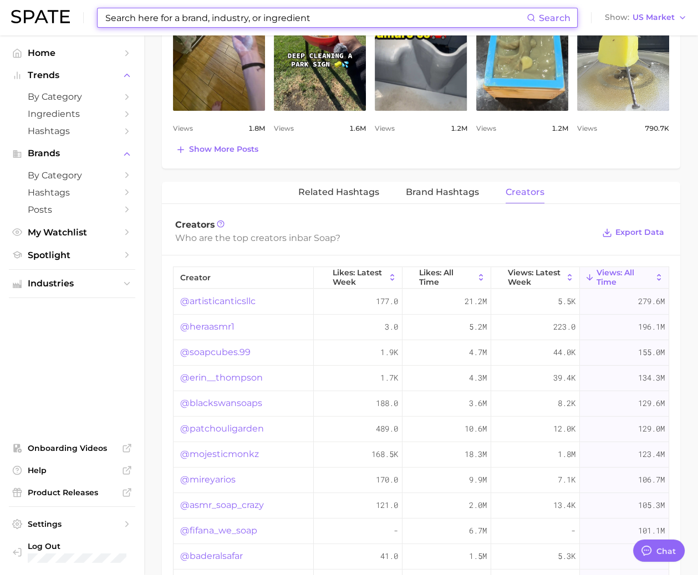
click at [398, 17] on input at bounding box center [315, 17] width 422 height 19
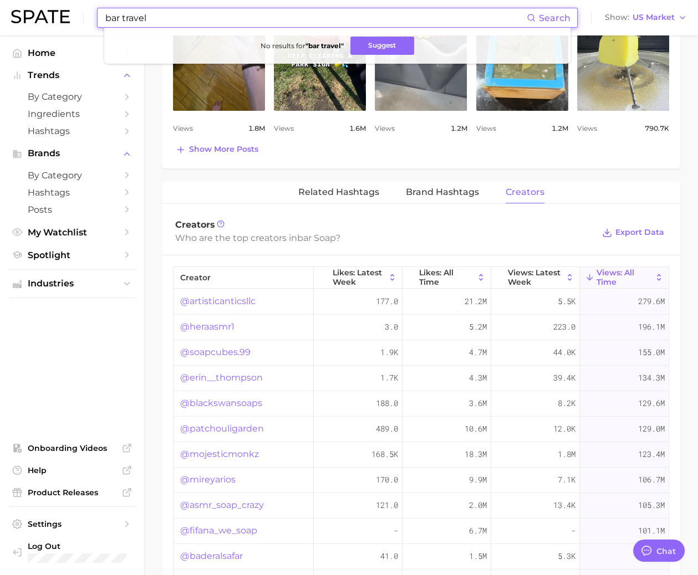
click at [123, 19] on input "bar travel" at bounding box center [315, 17] width 422 height 19
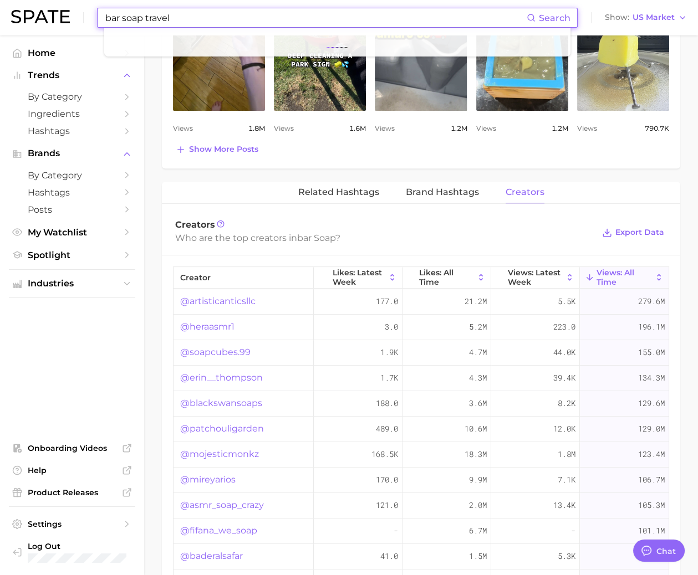
type input "bar soap travel"
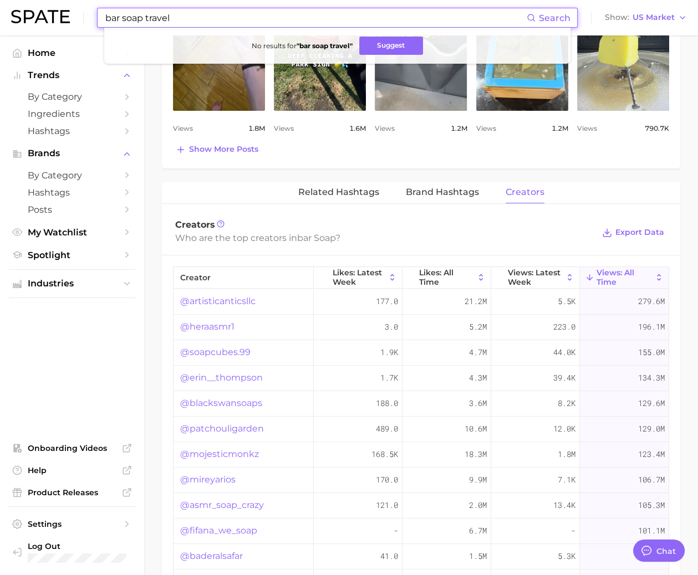
click at [478, 13] on input "bar soap travel" at bounding box center [315, 17] width 422 height 19
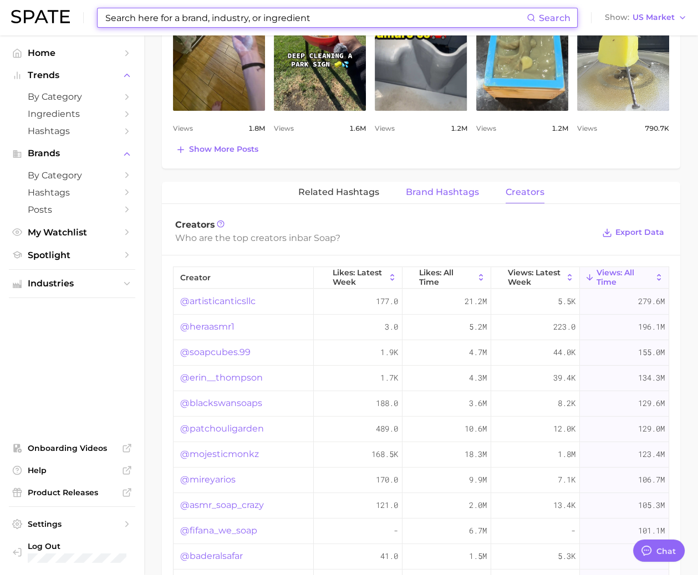
click at [452, 187] on span "Brand Hashtags" at bounding box center [442, 192] width 73 height 10
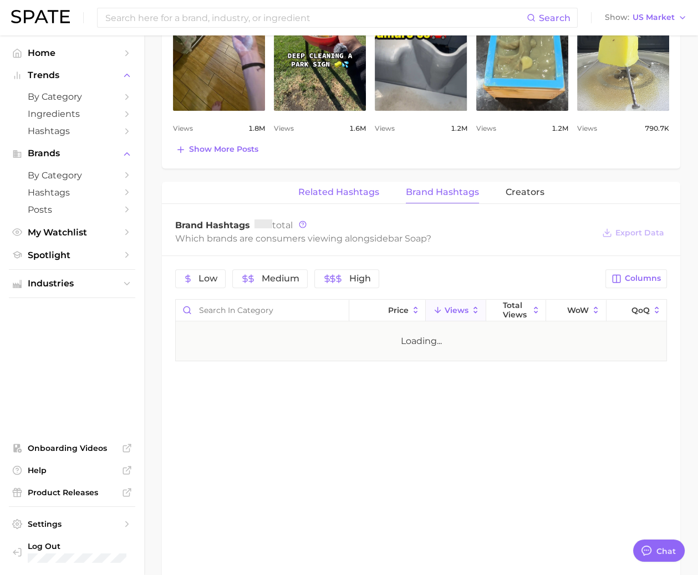
click at [360, 190] on span "Related Hashtags" at bounding box center [338, 192] width 81 height 10
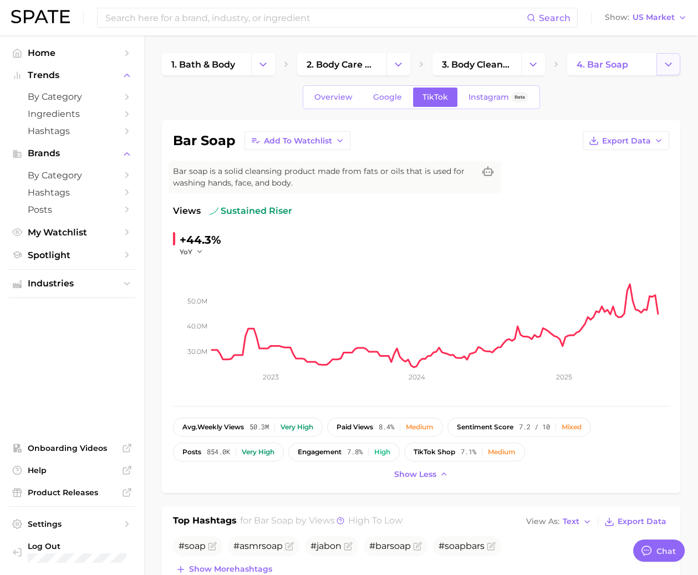
click at [663, 59] on icon "Change Category" at bounding box center [668, 65] width 12 height 12
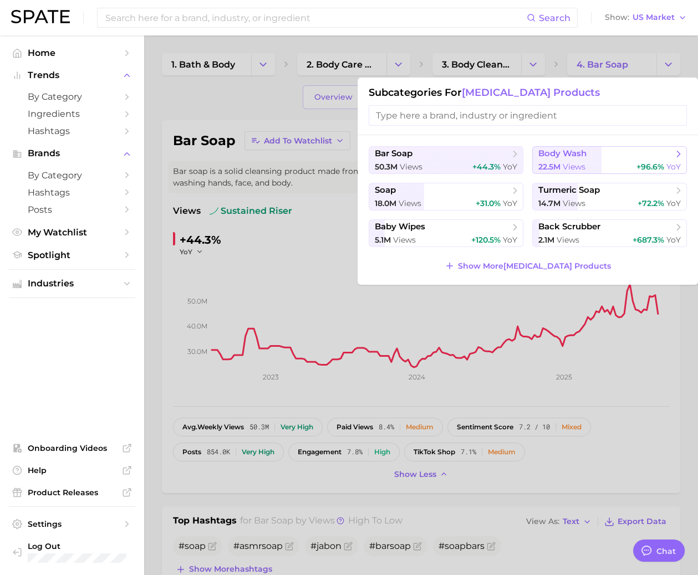
click at [560, 157] on span "body wash" at bounding box center [562, 154] width 48 height 11
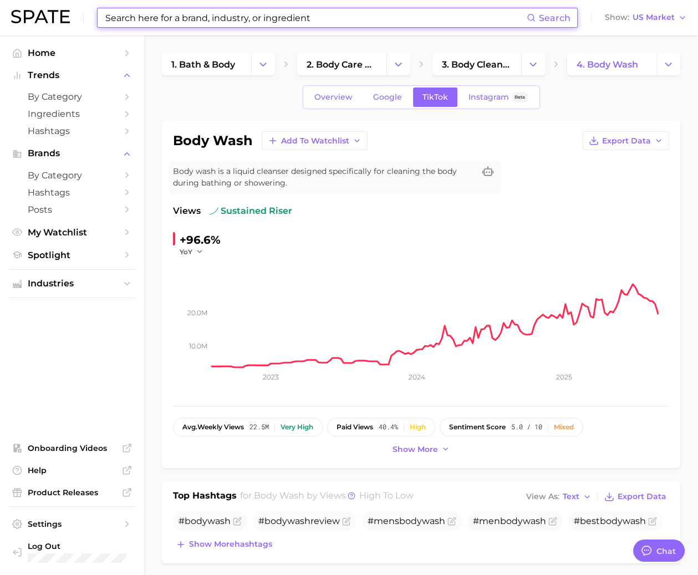
scroll to position [42, 0]
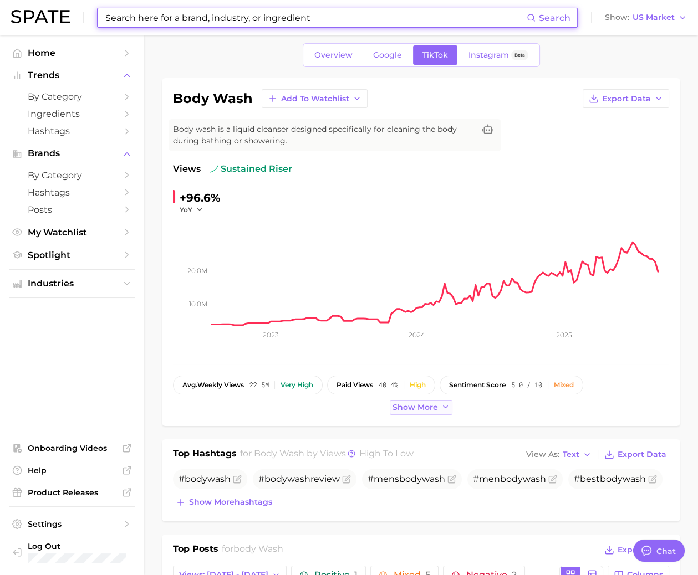
click at [431, 405] on span "Show more" at bounding box center [414, 407] width 45 height 9
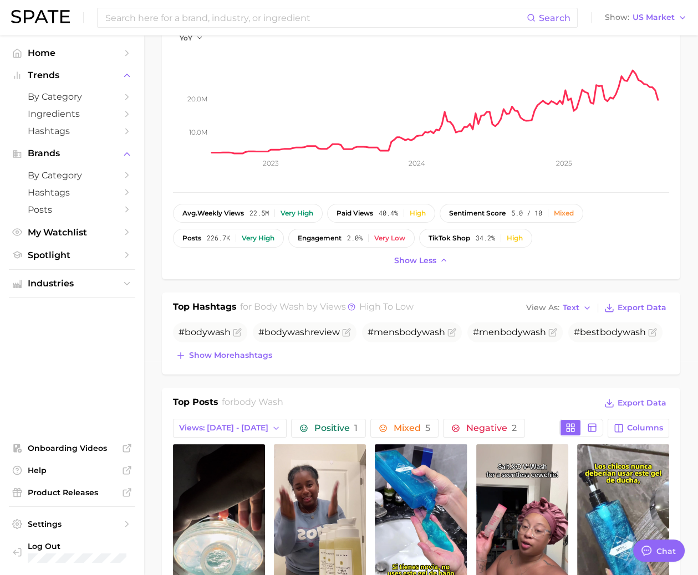
scroll to position [245, 0]
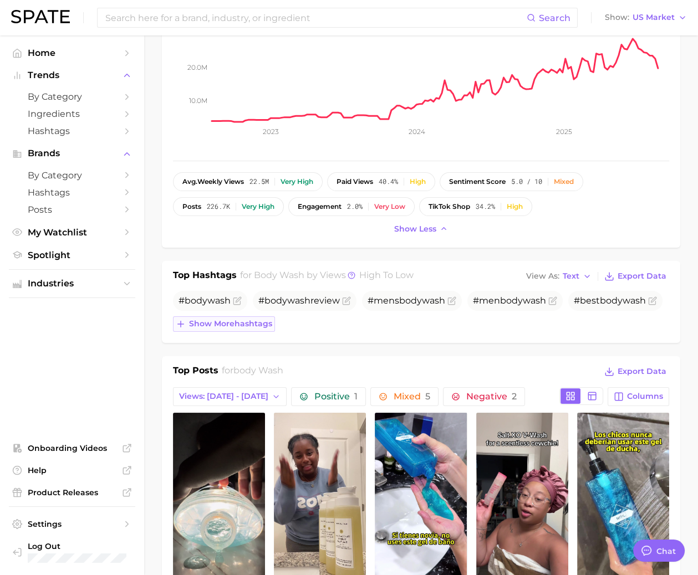
click at [254, 320] on span "Show more hashtags" at bounding box center [230, 323] width 83 height 9
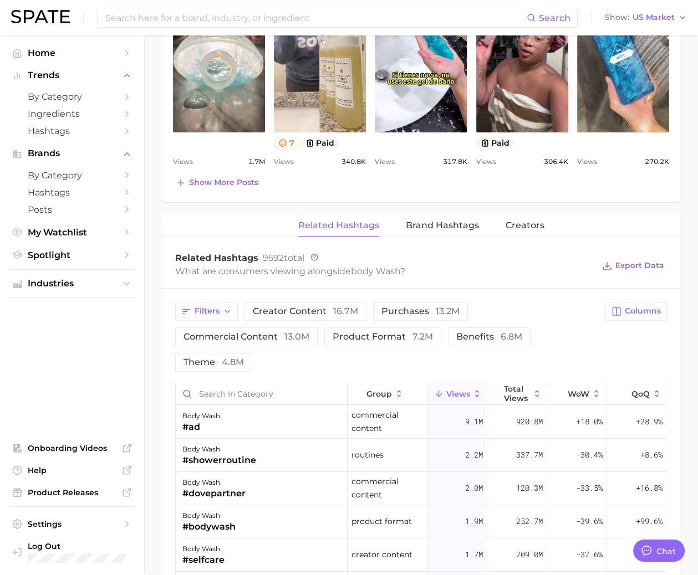
scroll to position [823, 0]
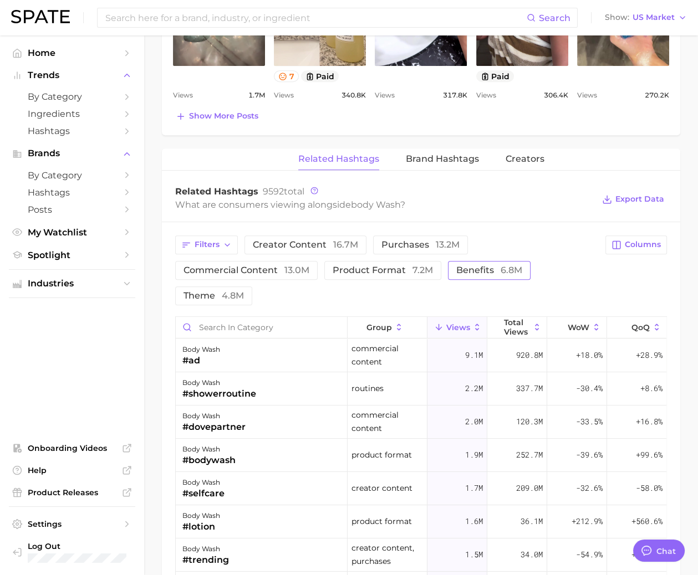
click at [489, 266] on span "benefits 6.8m" at bounding box center [489, 270] width 66 height 9
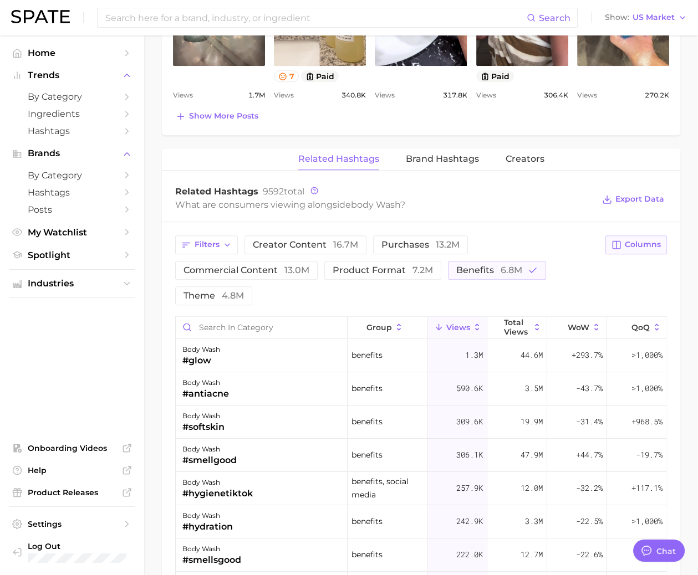
click at [627, 240] on span "Columns" at bounding box center [642, 244] width 36 height 9
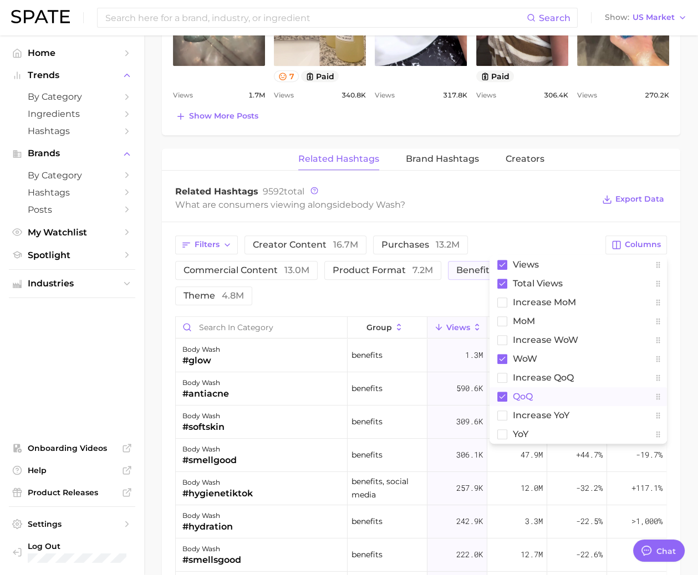
click at [518, 392] on span "QoQ" at bounding box center [523, 396] width 20 height 9
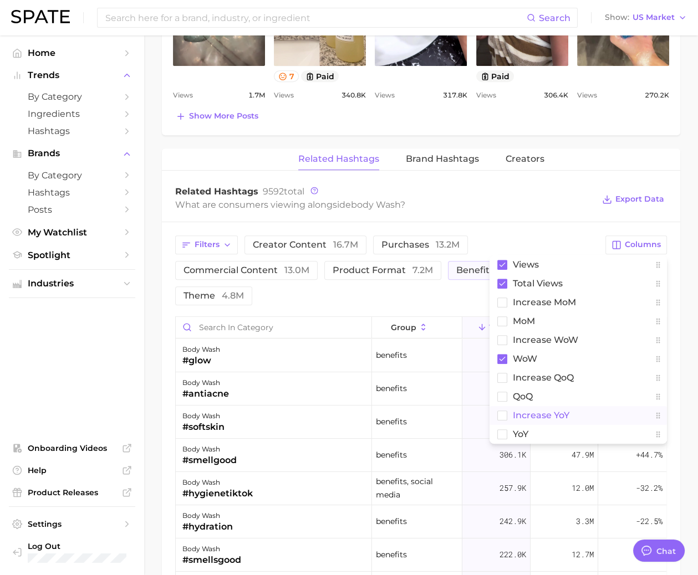
click at [517, 411] on span "increase YoY" at bounding box center [541, 415] width 57 height 9
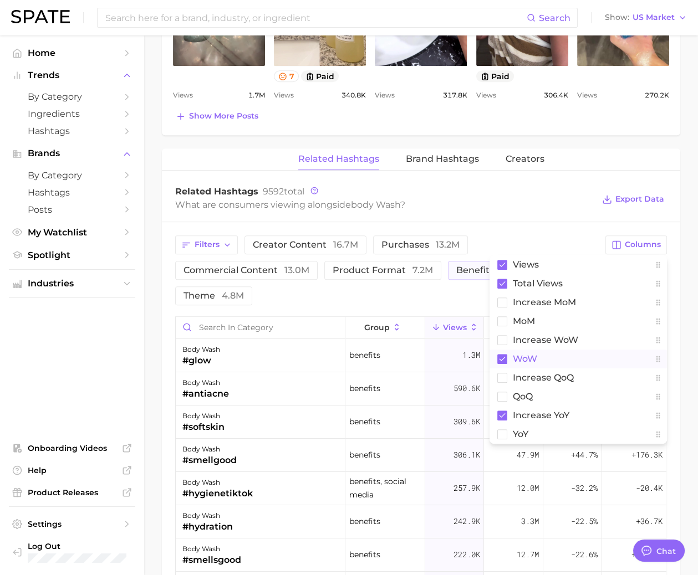
click at [530, 350] on button "WoW" at bounding box center [577, 359] width 177 height 19
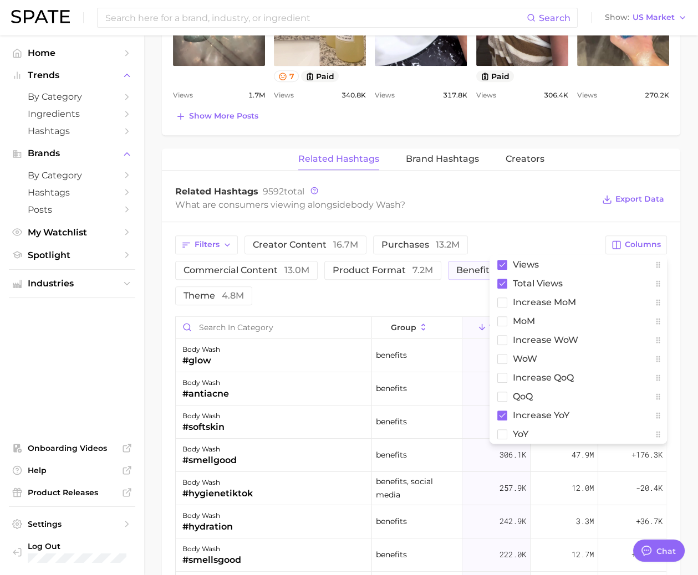
click at [582, 222] on div "Filters creator content 16.7m purchases 13.2m commercial content 13.0m product …" at bounding box center [421, 563] width 518 height 683
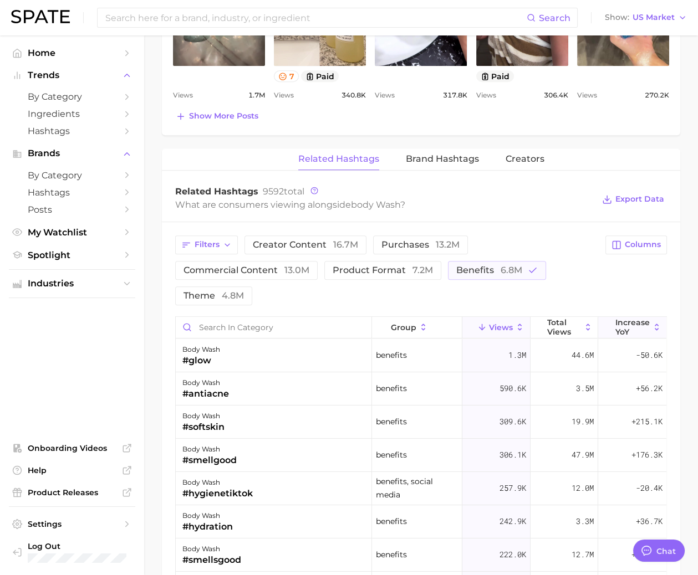
click at [626, 318] on span "increase YoY" at bounding box center [632, 327] width 34 height 18
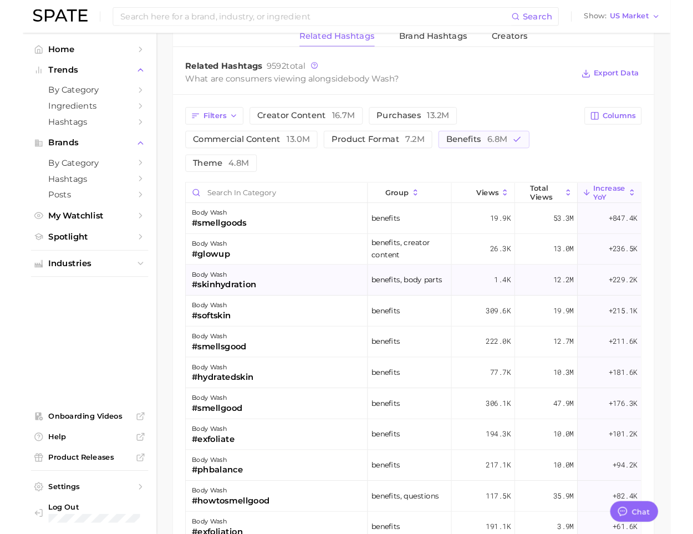
scroll to position [0, 0]
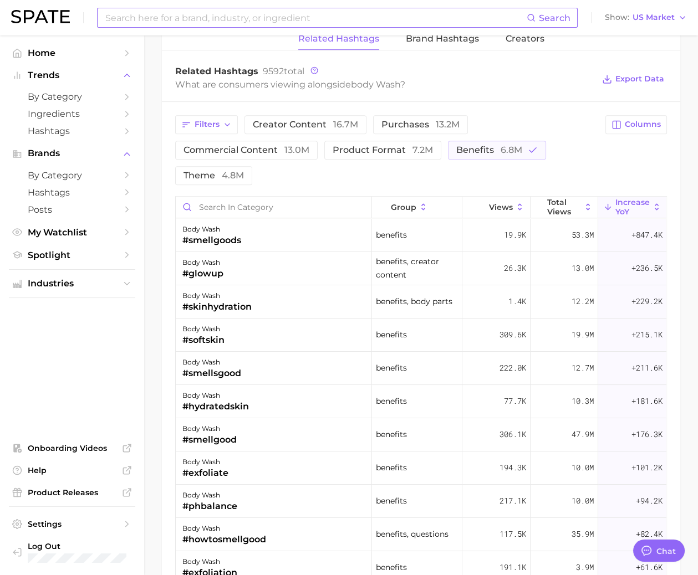
type textarea "x"
